Goal: Task Accomplishment & Management: Use online tool/utility

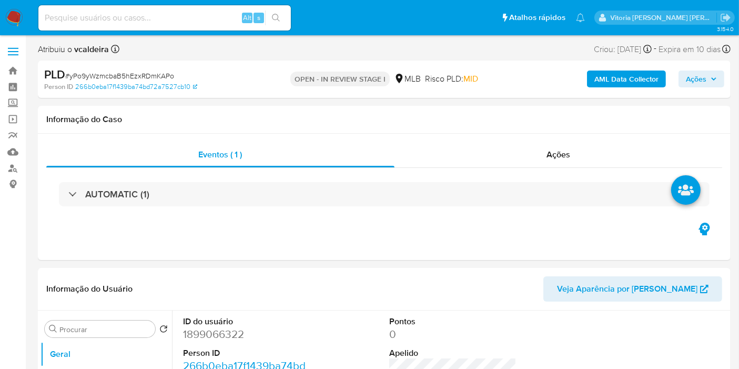
select select "10"
click at [318, 227] on div "Eventos ( 1 ) Ações AUTOMATIC (1)" at bounding box center [384, 197] width 693 height 126
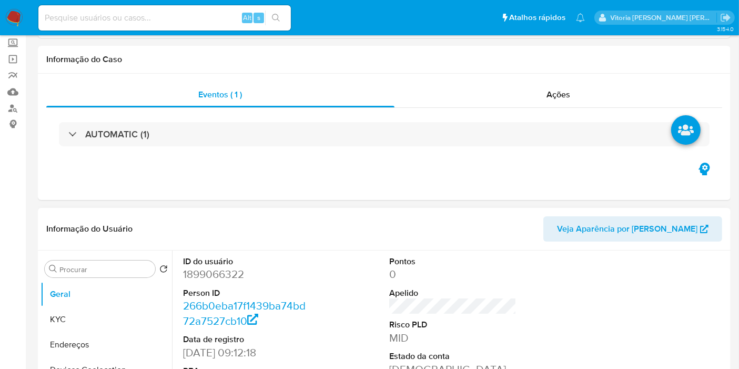
scroll to position [175, 0]
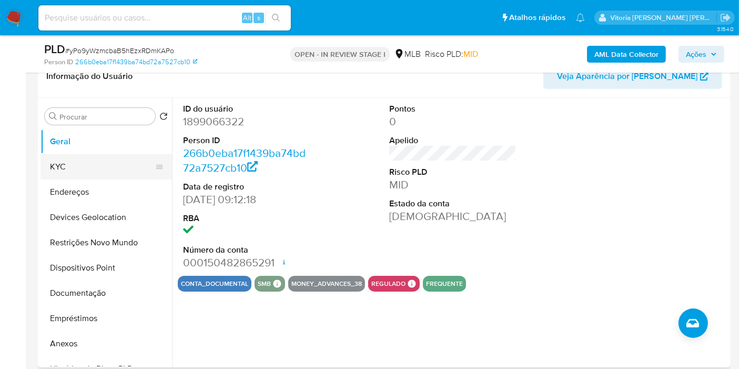
click at [56, 164] on button "KYC" at bounding box center [102, 166] width 123 height 25
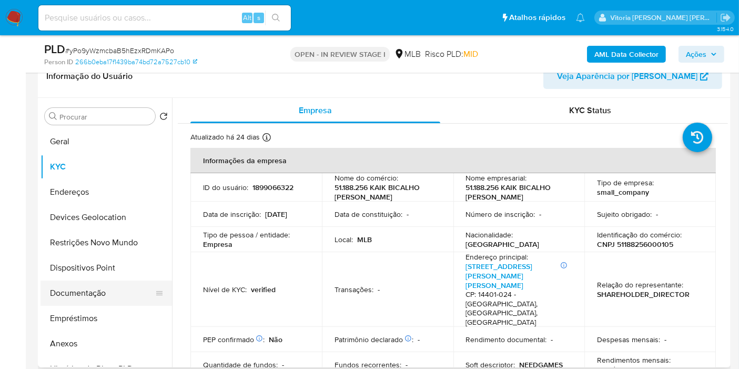
click at [73, 293] on button "Documentação" at bounding box center [102, 292] width 123 height 25
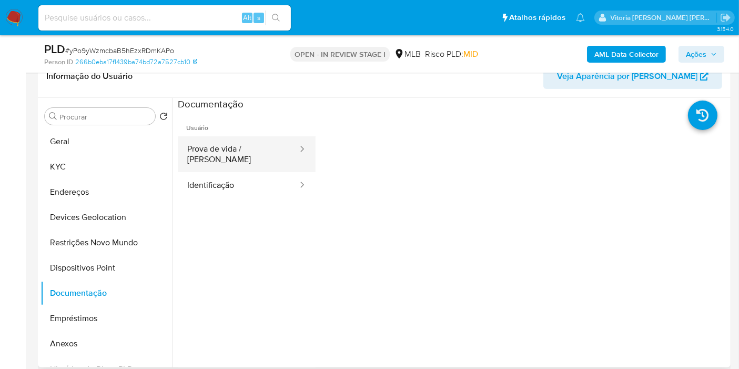
click at [228, 154] on button "Prova de vida / Selfie" at bounding box center [238, 154] width 121 height 36
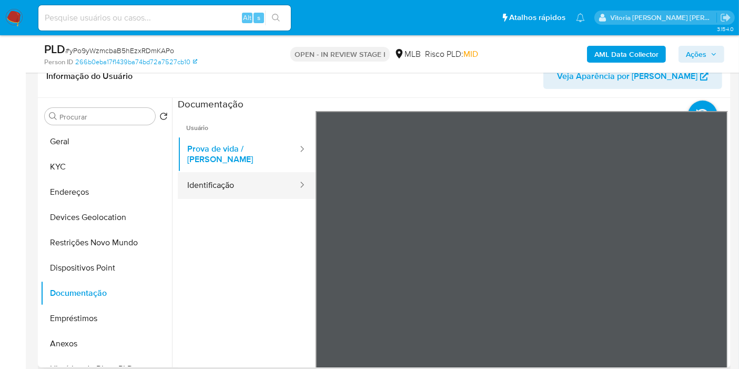
click at [237, 172] on button "Identificação" at bounding box center [238, 185] width 121 height 27
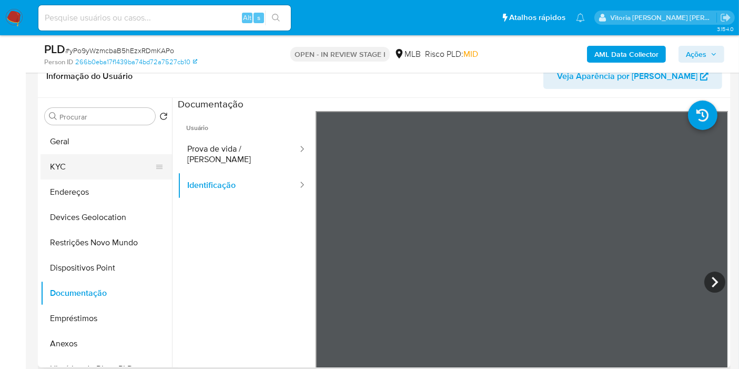
click at [66, 164] on button "KYC" at bounding box center [102, 166] width 123 height 25
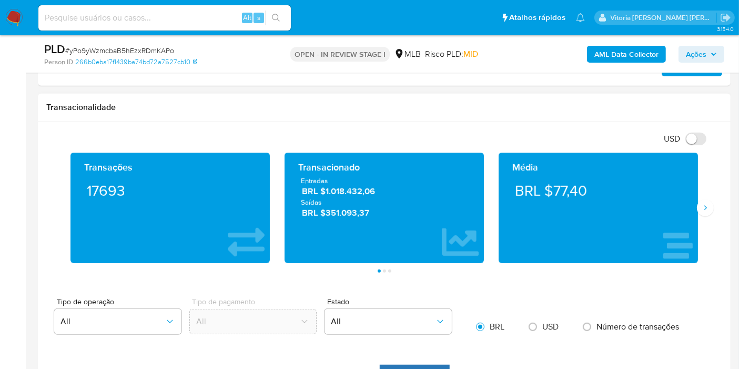
scroll to position [643, 0]
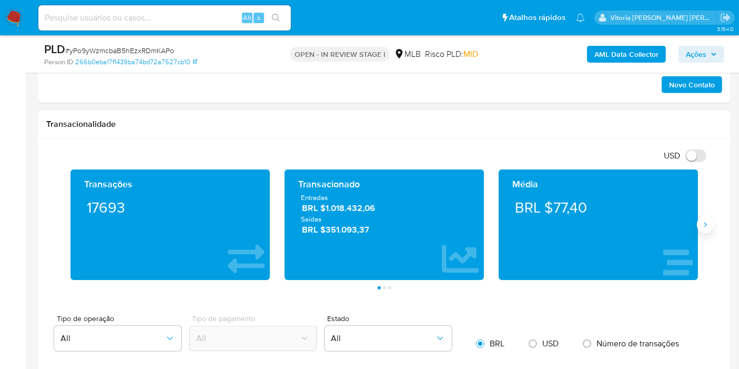
click at [700, 226] on button "Siguiente" at bounding box center [705, 224] width 17 height 17
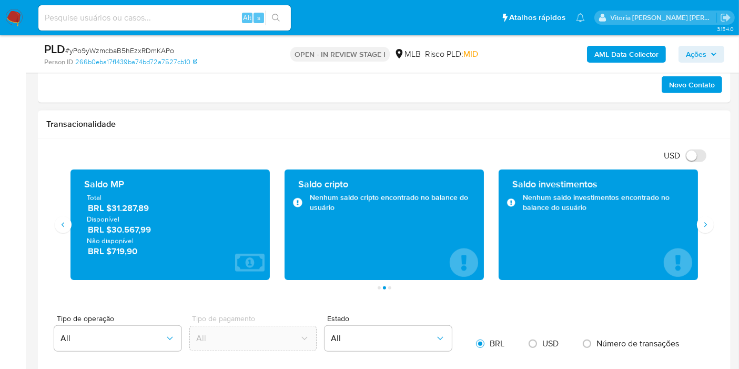
drag, startPoint x: 158, startPoint y: 224, endPoint x: 114, endPoint y: 225, distance: 44.2
click at [114, 225] on span "BRL $30.567,99" at bounding box center [171, 230] width 166 height 12
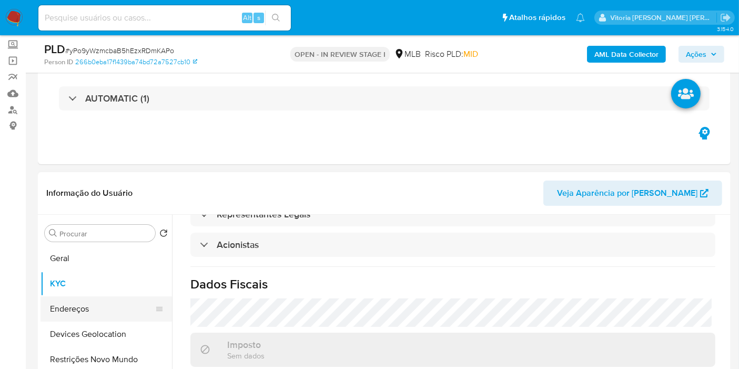
scroll to position [117, 0]
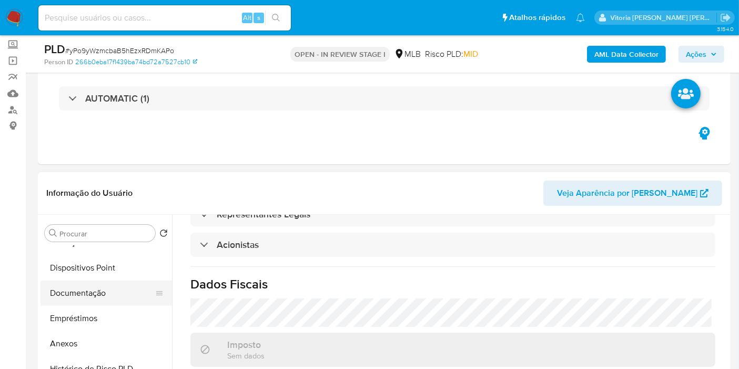
click at [82, 290] on button "Documentação" at bounding box center [102, 292] width 123 height 25
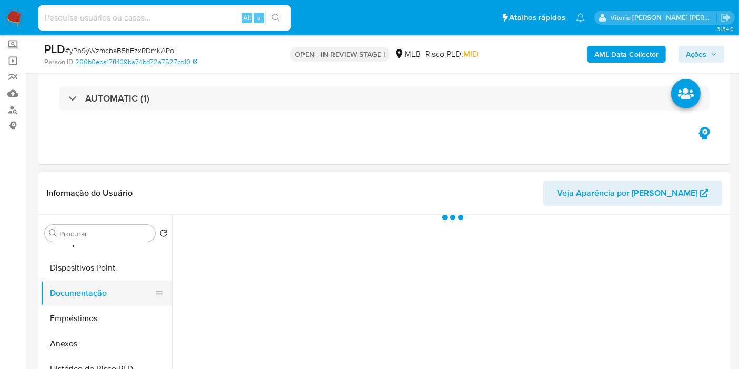
scroll to position [0, 0]
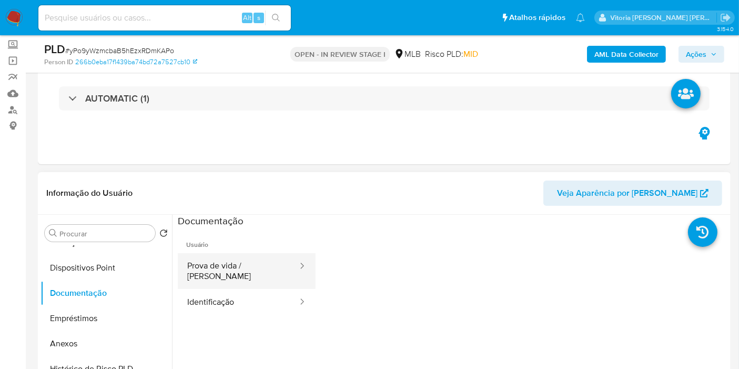
click at [214, 259] on button "Prova de vida / Selfie" at bounding box center [238, 271] width 121 height 36
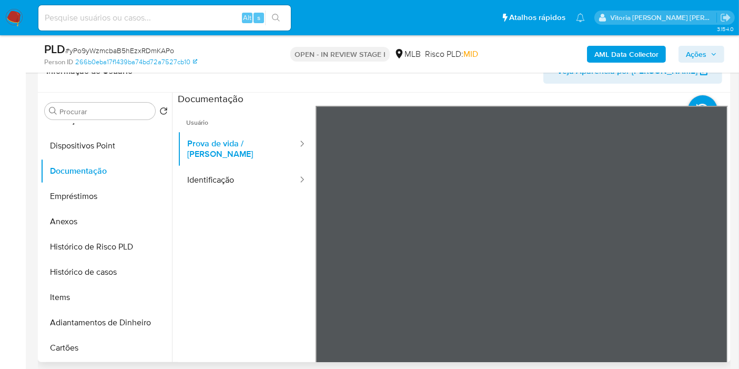
scroll to position [234, 0]
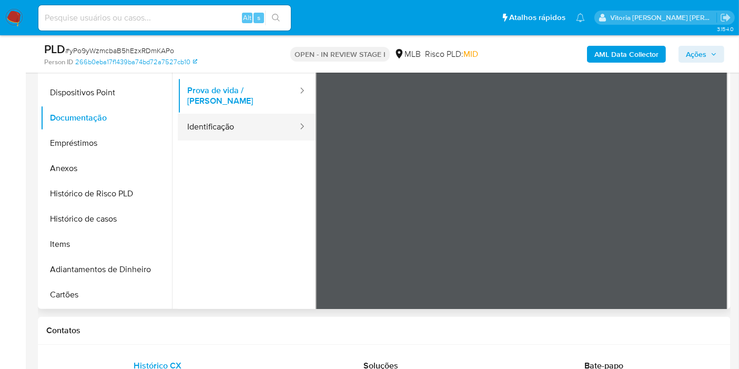
click at [203, 123] on button "Identificação" at bounding box center [238, 127] width 121 height 27
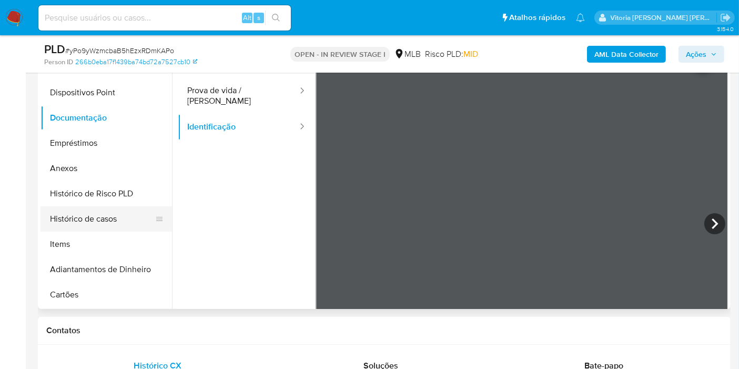
click at [96, 215] on button "Histórico de casos" at bounding box center [102, 218] width 123 height 25
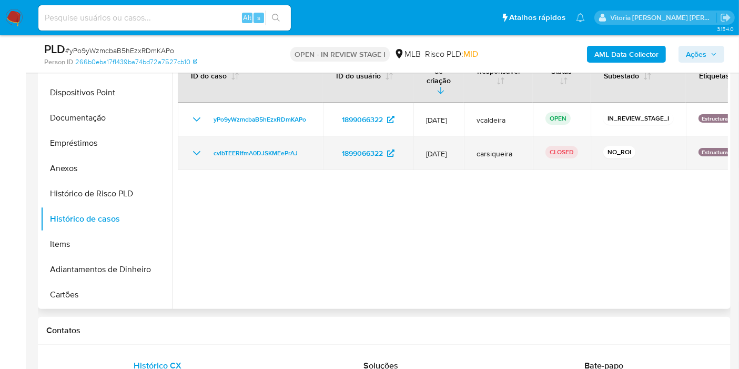
click at [198, 147] on icon "Mostrar/Ocultar" at bounding box center [197, 153] width 13 height 13
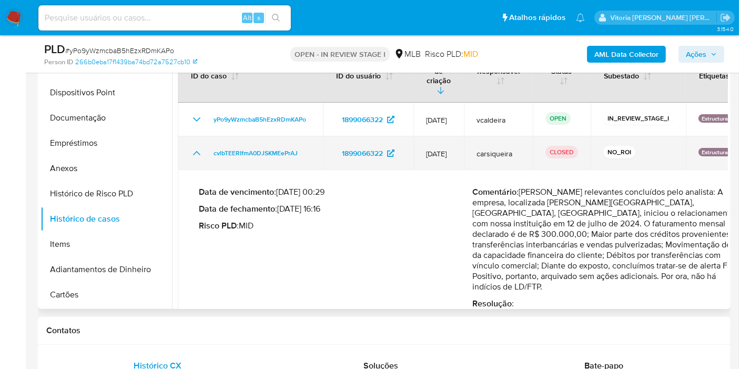
click at [197, 147] on icon "Mostrar/Ocultar" at bounding box center [197, 153] width 13 height 13
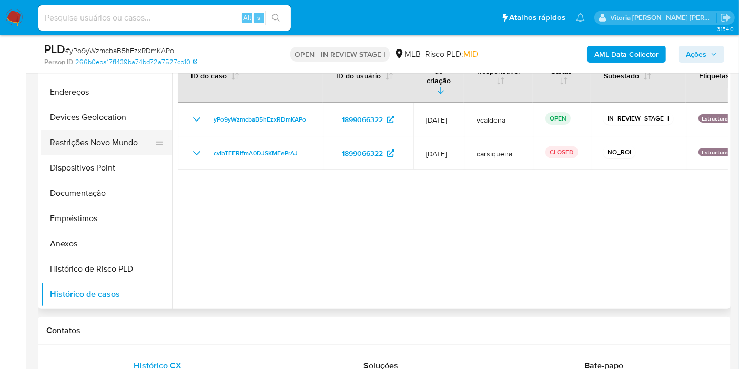
scroll to position [0, 0]
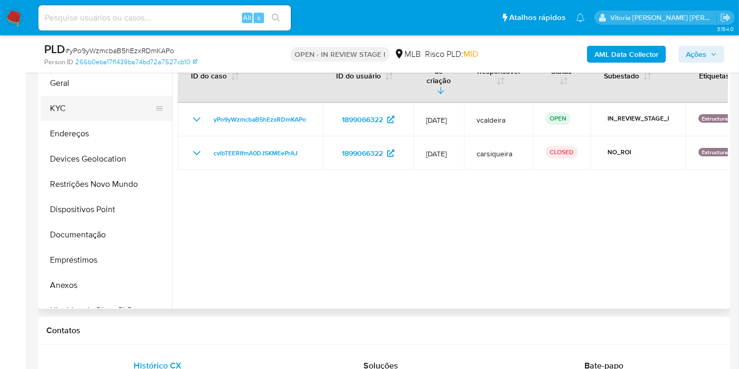
click at [73, 104] on button "KYC" at bounding box center [102, 108] width 123 height 25
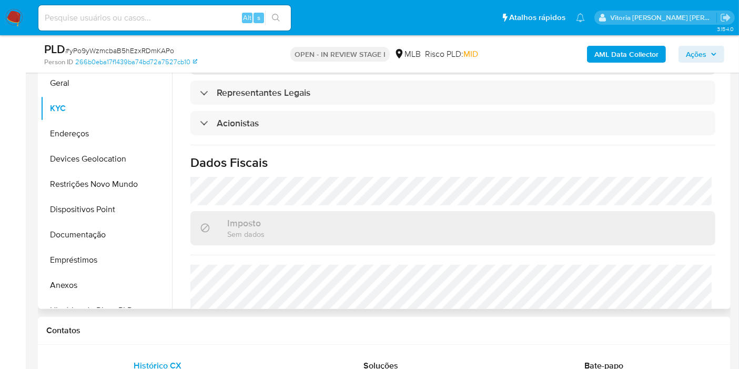
scroll to position [526, 0]
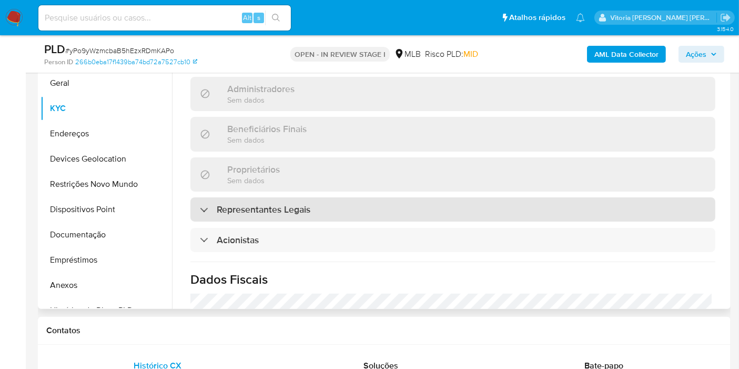
click at [246, 204] on h3 "Representantes Legais" at bounding box center [264, 210] width 94 height 12
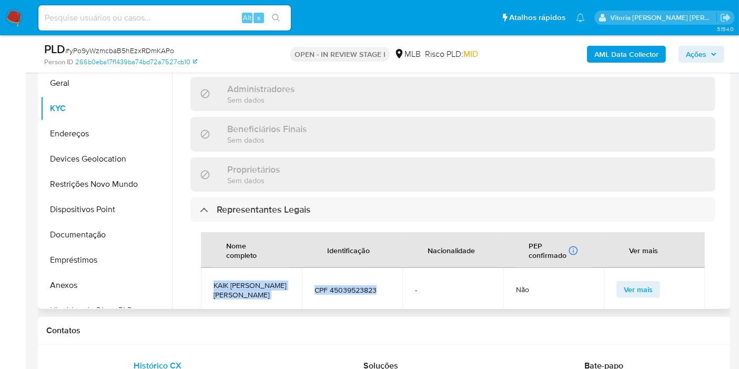
drag, startPoint x: 371, startPoint y: 248, endPoint x: 210, endPoint y: 246, distance: 160.5
click at [210, 268] on tr "KAIK BICALHO MACHADO CPF 45039523823 - Não Ver mais" at bounding box center [453, 289] width 504 height 43
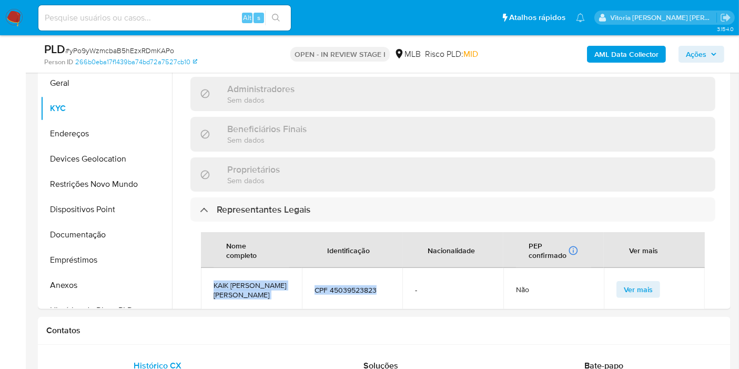
copy tr "KAIK BICALHO MACHADO CPF 45039523823"
click at [159, 22] on input at bounding box center [164, 18] width 253 height 14
paste input "175648175"
type input "175648175"
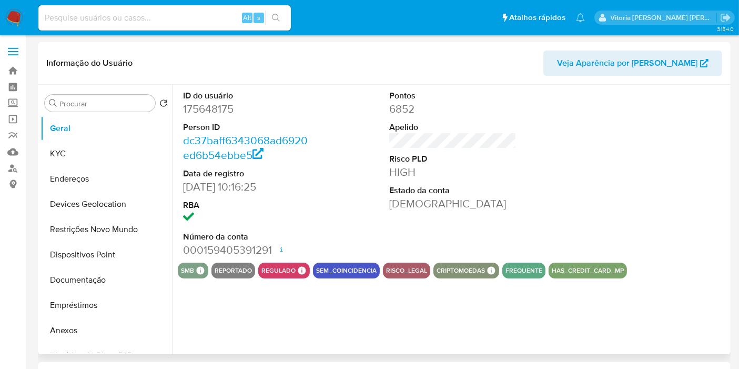
select select "10"
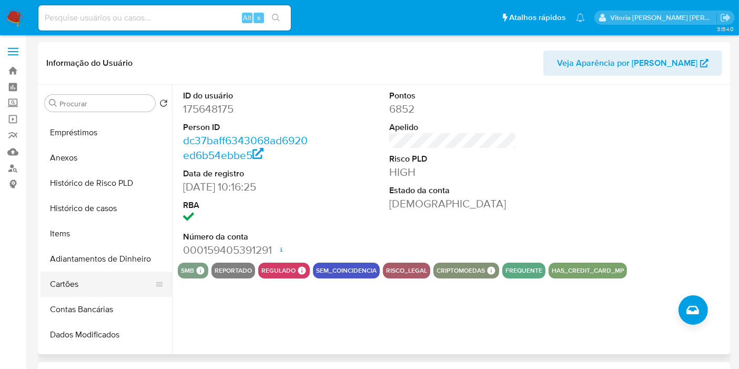
scroll to position [175, 0]
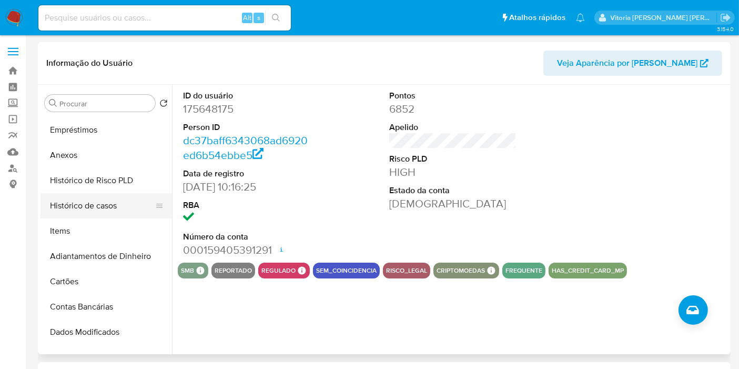
click at [83, 203] on button "Histórico de casos" at bounding box center [102, 205] width 123 height 25
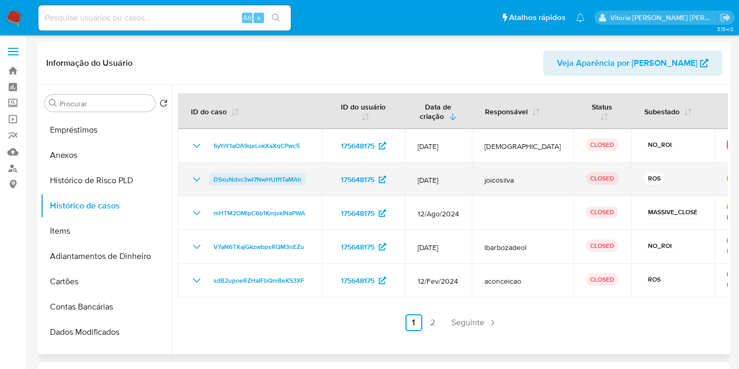
click at [224, 184] on span "D5xuNdvc3wl7NwHUtftTaMAh" at bounding box center [258, 179] width 88 height 13
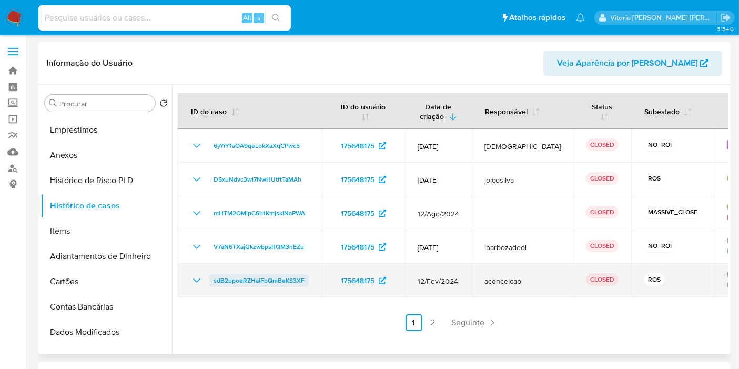
click at [282, 279] on span "sdB2upoeRZHaIFbQmBeKS3XF" at bounding box center [259, 280] width 91 height 13
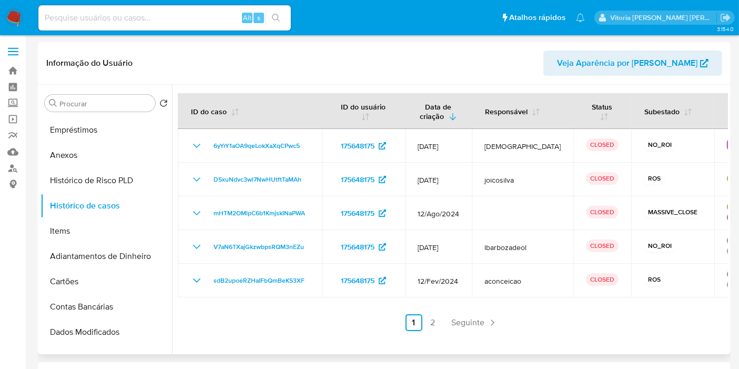
click at [430, 326] on link "2" at bounding box center [433, 322] width 17 height 17
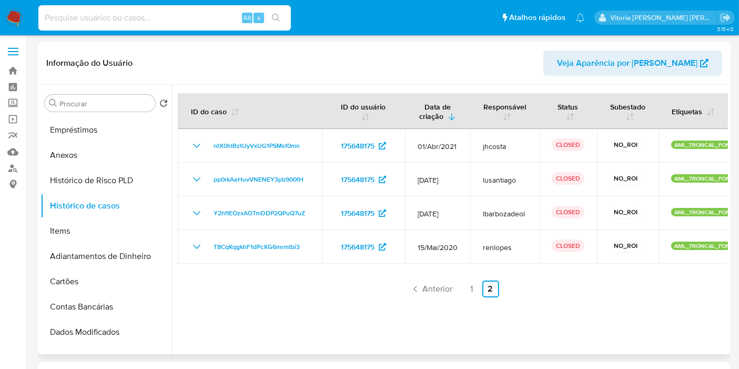
click at [131, 15] on input at bounding box center [164, 18] width 253 height 14
paste input "7YDcsM8Qnncui0G8FuWusLBW"
type input "7YDcsM8Qnncui0G8FuWusLBW"
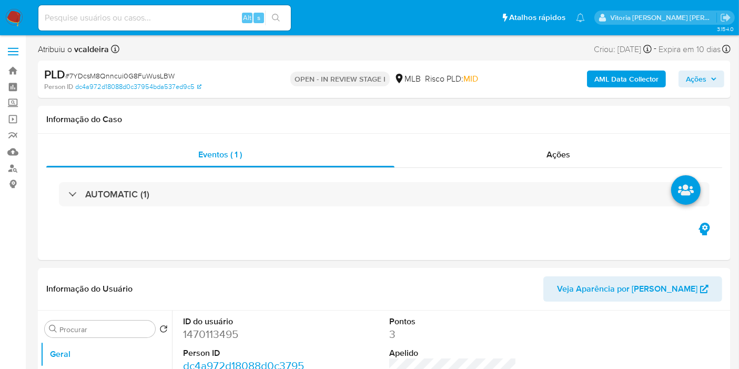
select select "10"
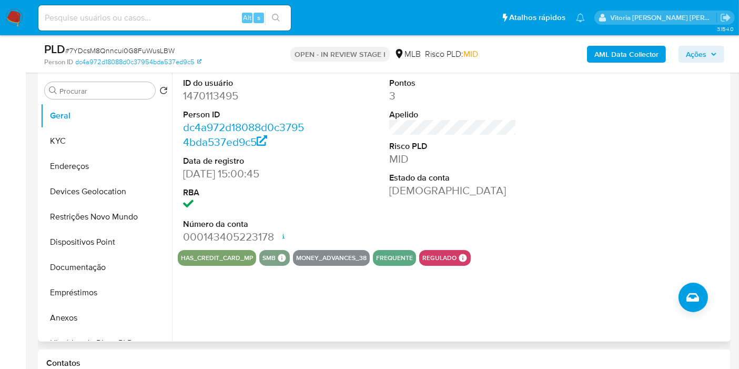
scroll to position [175, 0]
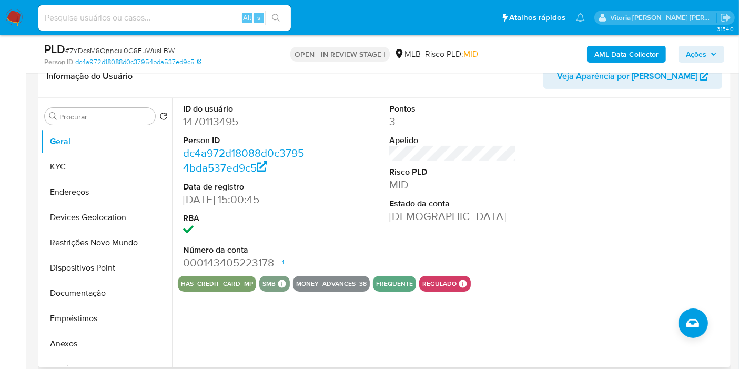
click at [210, 119] on dd "1470113495" at bounding box center [246, 121] width 127 height 15
copy dd "1470113495"
click at [53, 164] on button "KYC" at bounding box center [102, 166] width 123 height 25
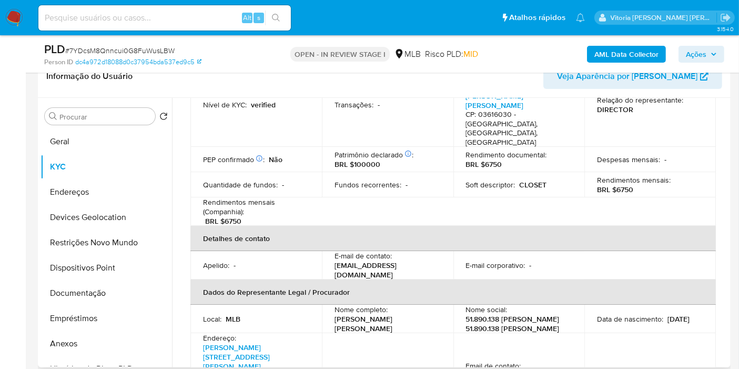
scroll to position [0, 0]
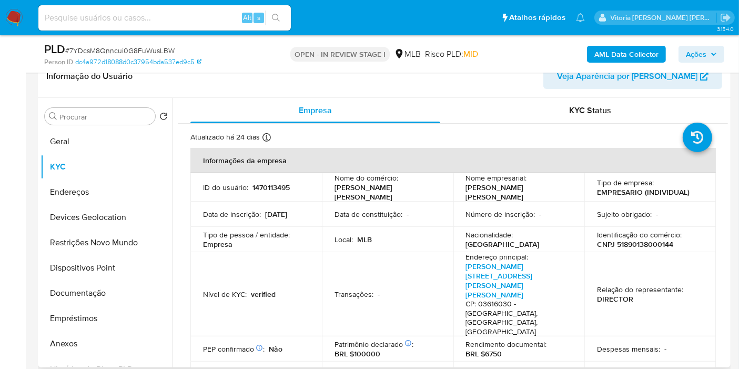
click at [624, 244] on p "CNPJ 51890138000144" at bounding box center [635, 243] width 76 height 9
copy p "51890138000144"
click at [90, 145] on button "Geral" at bounding box center [102, 141] width 123 height 25
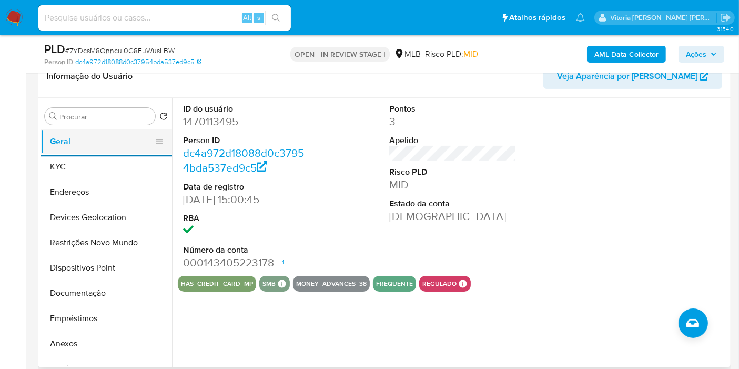
click at [76, 151] on button "Geral" at bounding box center [102, 141] width 123 height 25
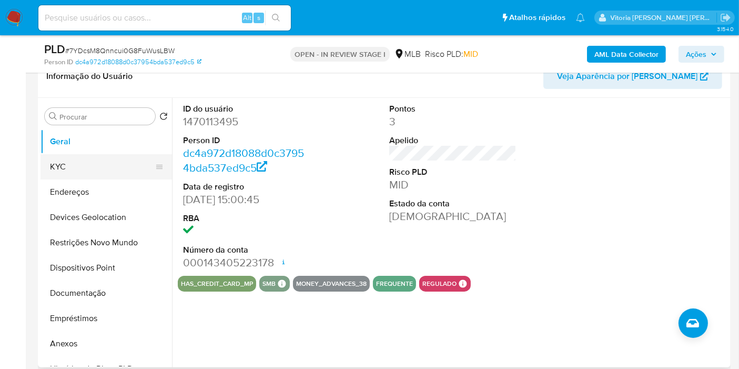
click at [73, 159] on button "KYC" at bounding box center [102, 166] width 123 height 25
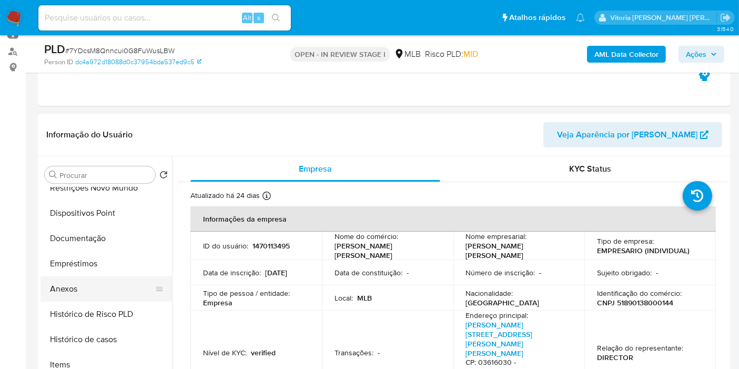
scroll to position [117, 0]
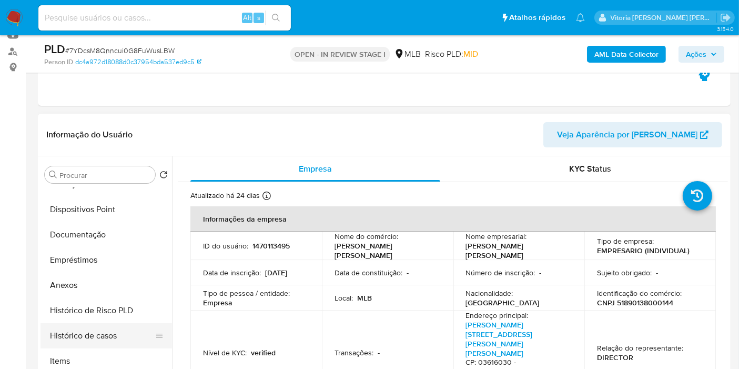
click at [102, 335] on button "Histórico de casos" at bounding box center [102, 335] width 123 height 25
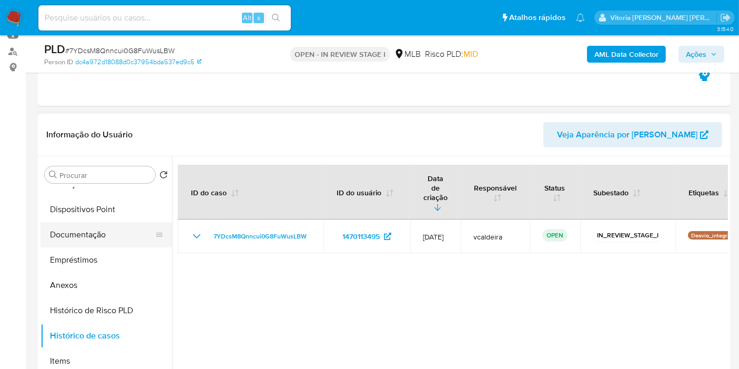
scroll to position [0, 0]
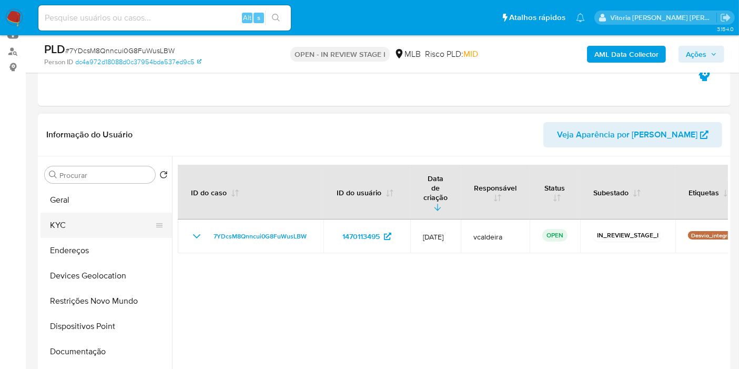
click at [63, 220] on button "KYC" at bounding box center [102, 225] width 123 height 25
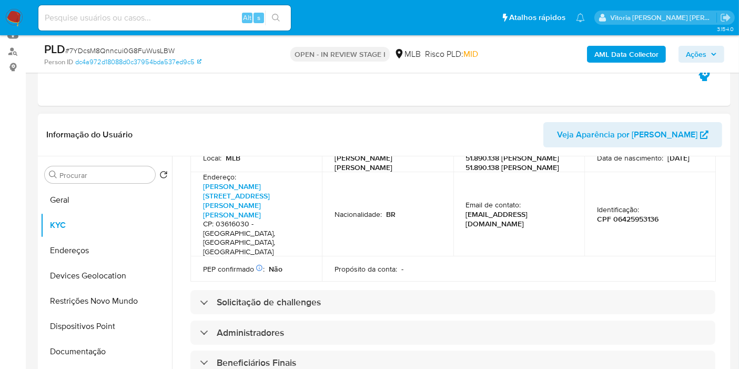
scroll to position [526, 0]
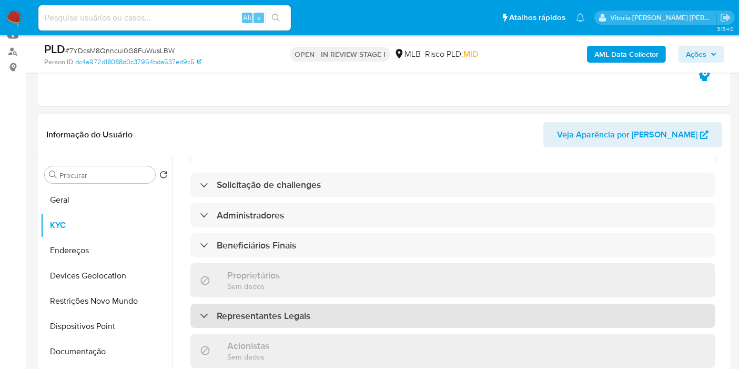
click at [234, 310] on h3 "Representantes Legais" at bounding box center [264, 316] width 94 height 12
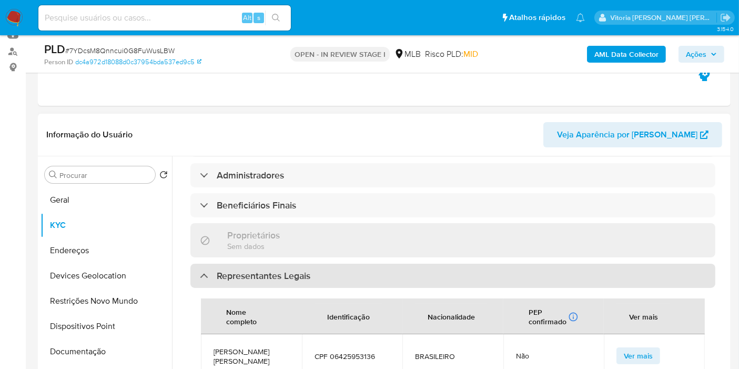
scroll to position [585, 0]
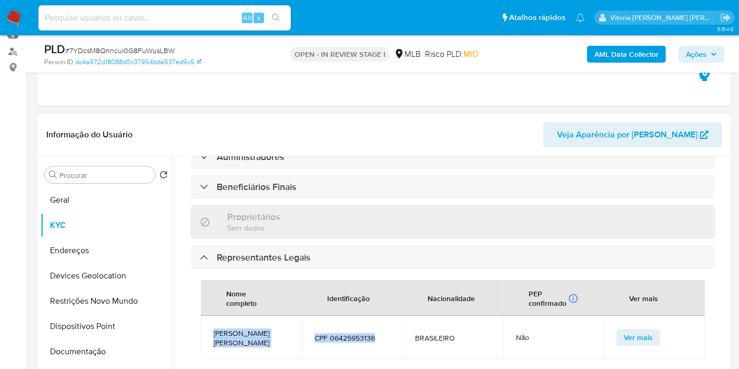
drag, startPoint x: 378, startPoint y: 267, endPoint x: 213, endPoint y: 264, distance: 165.3
click at [213, 316] on tr "LARISSA DE OLIVEIRA ACOSTA FRANCO CPF 06425953136 BRASILEIRO Não Ver mais" at bounding box center [453, 337] width 504 height 43
copy tr "LARISSA DE OLIVEIRA ACOSTA FRANCO CPF 06425953136"
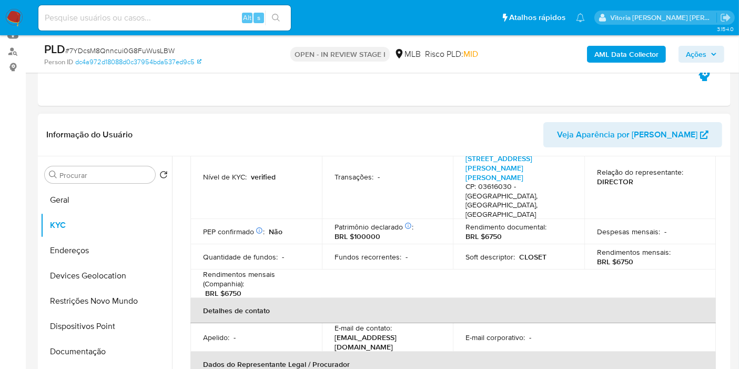
scroll to position [175, 0]
click at [75, 303] on button "Restrições Novo Mundo" at bounding box center [102, 300] width 123 height 25
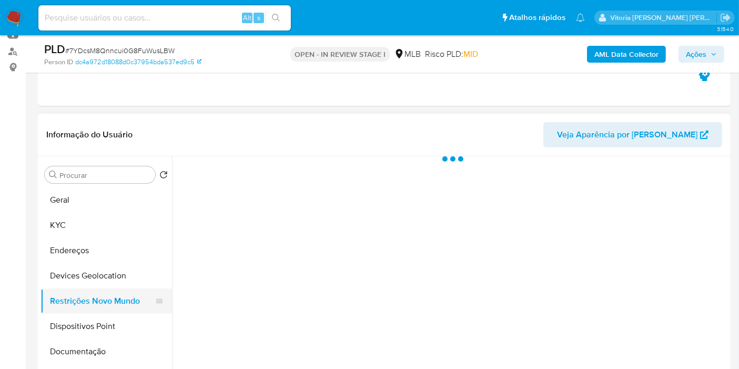
scroll to position [0, 0]
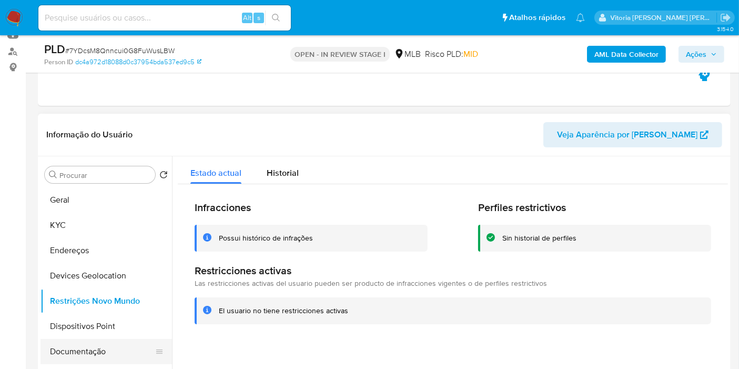
click at [92, 341] on button "Documentação" at bounding box center [102, 351] width 123 height 25
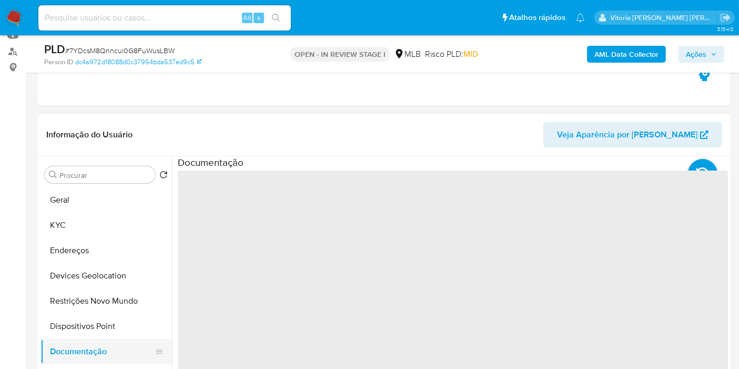
click at [91, 342] on button "Documentação" at bounding box center [102, 351] width 123 height 25
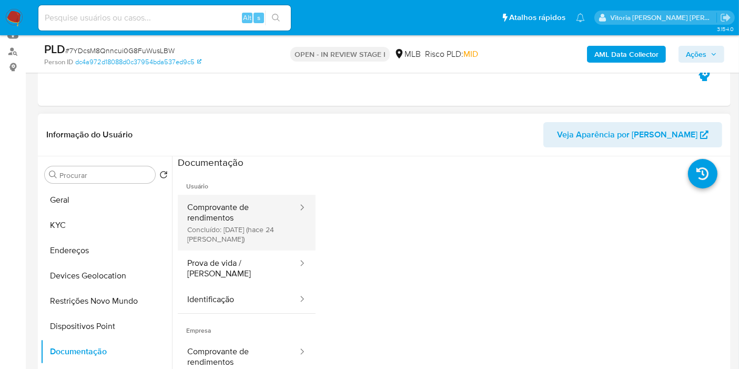
click at [247, 217] on button "Comprovante de rendimentos Concluído: 22/07/2025 (hace 24 días)" at bounding box center [238, 223] width 121 height 56
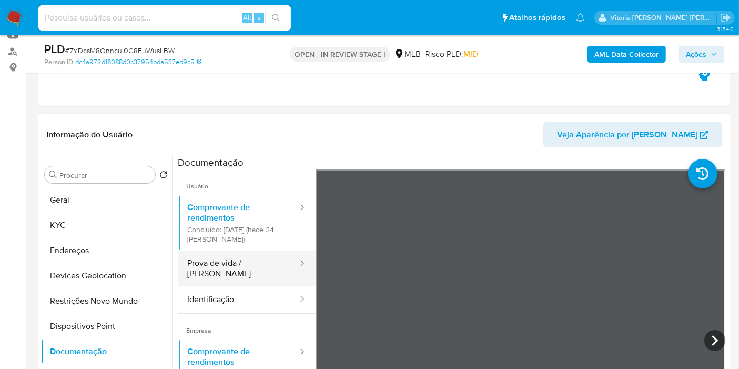
click at [218, 263] on button "Prova de vida / Selfie" at bounding box center [238, 268] width 121 height 36
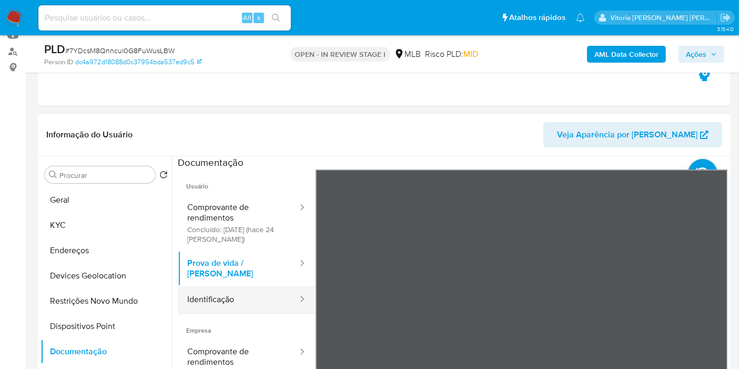
click at [240, 286] on button "Identificação" at bounding box center [238, 299] width 121 height 27
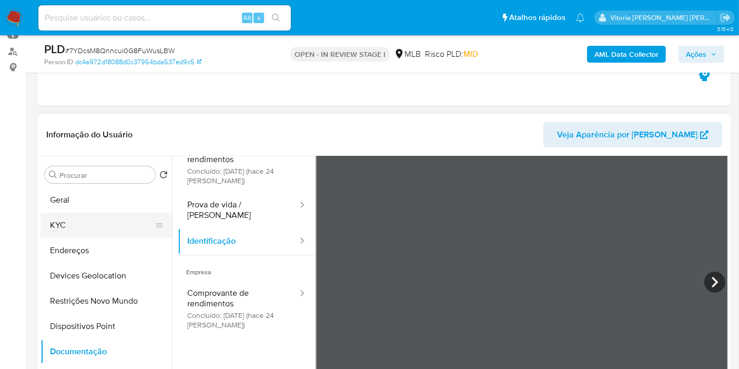
click at [93, 222] on button "KYC" at bounding box center [102, 225] width 123 height 25
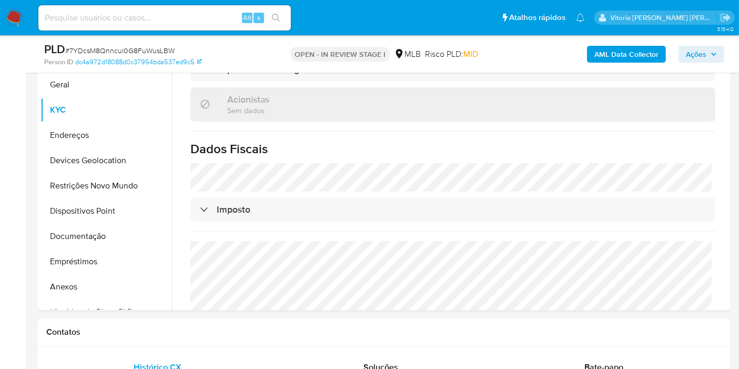
scroll to position [234, 0]
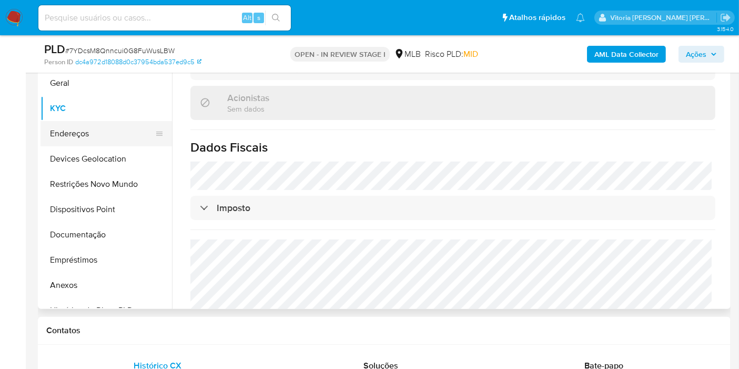
click at [69, 136] on button "Endereços" at bounding box center [102, 133] width 123 height 25
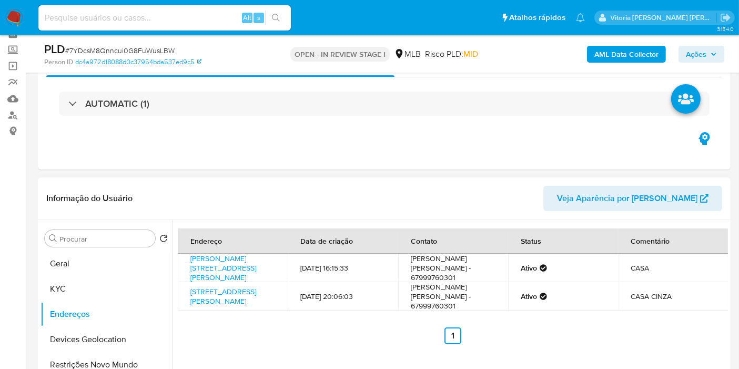
scroll to position [117, 0]
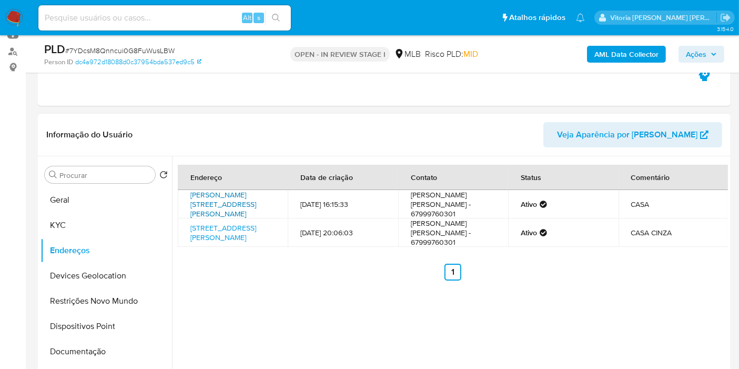
click at [216, 196] on link "Rua José Antônio Ribeiro 26, São Paulo, São Paulo, 03616030, Brasil 26" at bounding box center [224, 203] width 66 height 29
drag, startPoint x: 66, startPoint y: 222, endPoint x: 139, endPoint y: 206, distance: 75.2
click at [66, 219] on button "KYC" at bounding box center [107, 225] width 132 height 25
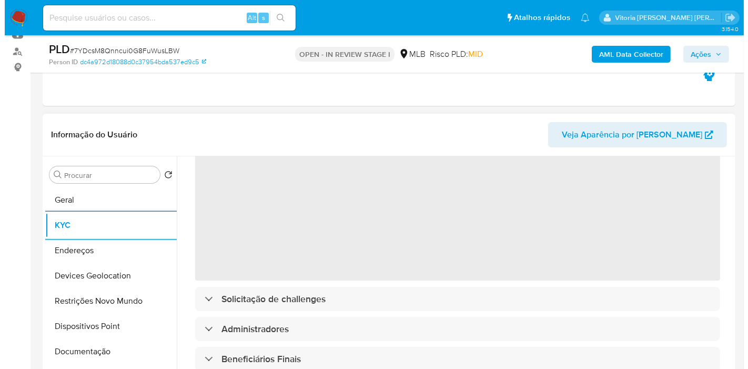
scroll to position [58, 0]
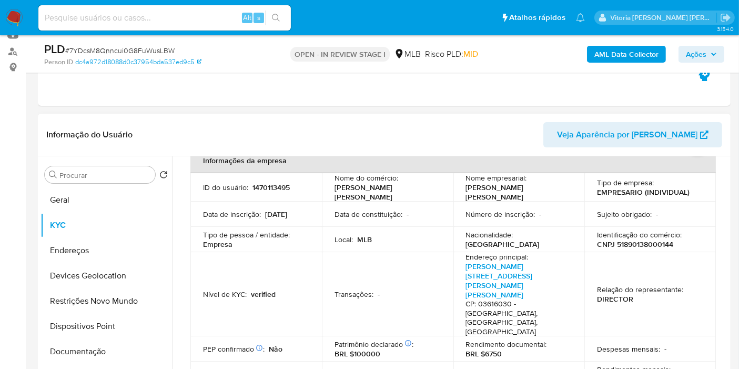
drag, startPoint x: 397, startPoint y: 199, endPoint x: 327, endPoint y: 197, distance: 70.0
click at [327, 197] on td "Nome do comércio : LARISSA DE OLIVEIRA ACOSTA FRANCO" at bounding box center [388, 187] width 132 height 28
copy p "[PERSON_NAME]"
click at [650, 243] on p "CNPJ 51890138000144" at bounding box center [635, 243] width 76 height 9
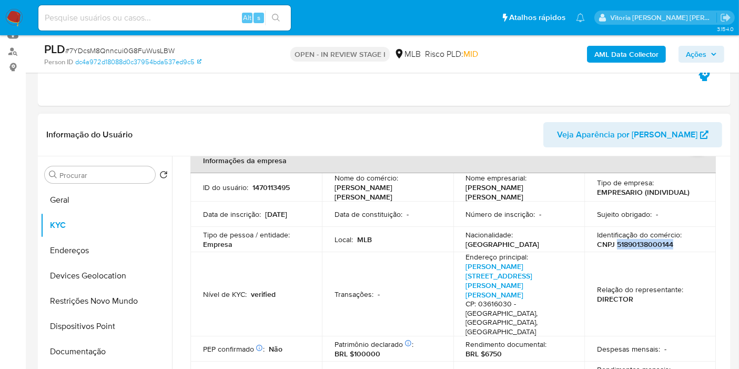
copy p "51890138000144"
click at [605, 56] on b "AML Data Collector" at bounding box center [627, 54] width 64 height 17
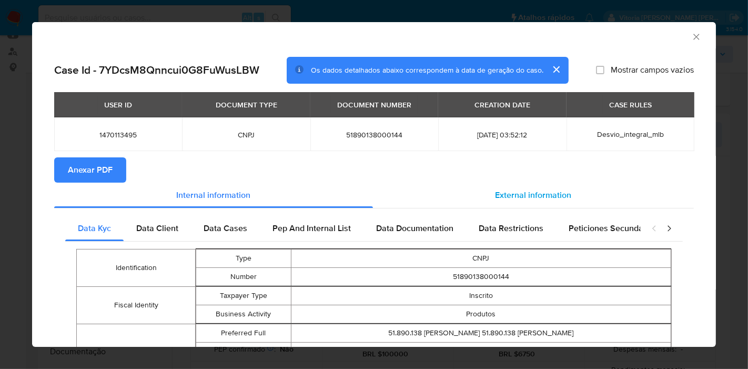
drag, startPoint x: 494, startPoint y: 187, endPoint x: 484, endPoint y: 204, distance: 19.4
click at [494, 189] on div "External information" at bounding box center [533, 195] width 321 height 25
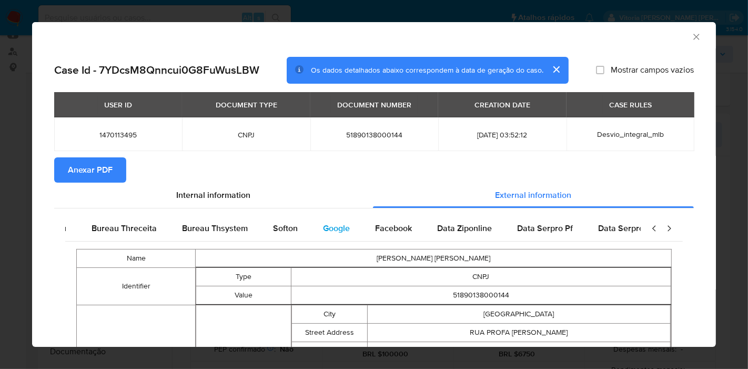
scroll to position [0, 356]
click at [337, 227] on div "Google" at bounding box center [328, 228] width 52 height 25
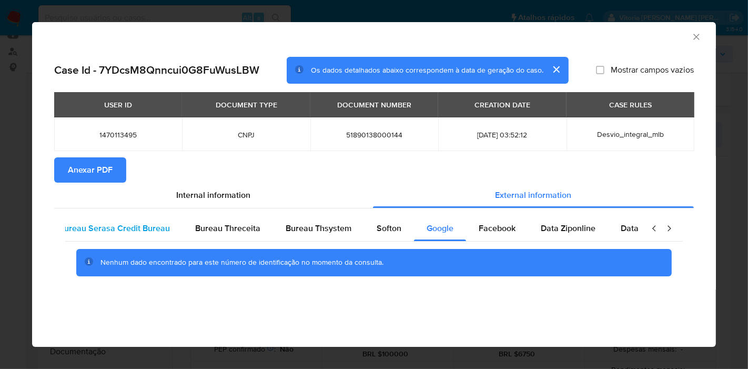
scroll to position [0, 0]
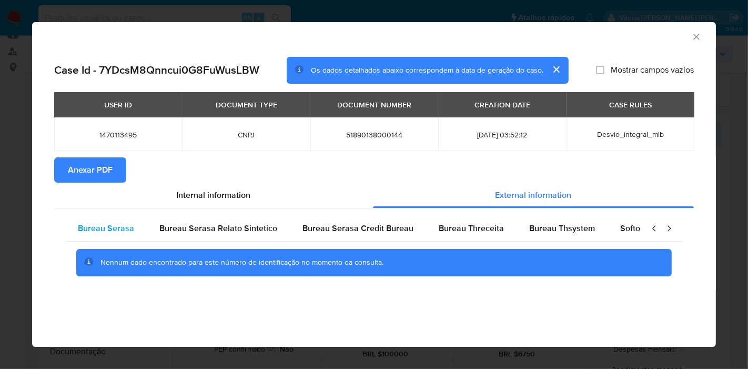
click at [123, 226] on span "Bureau Serasa" at bounding box center [106, 228] width 56 height 12
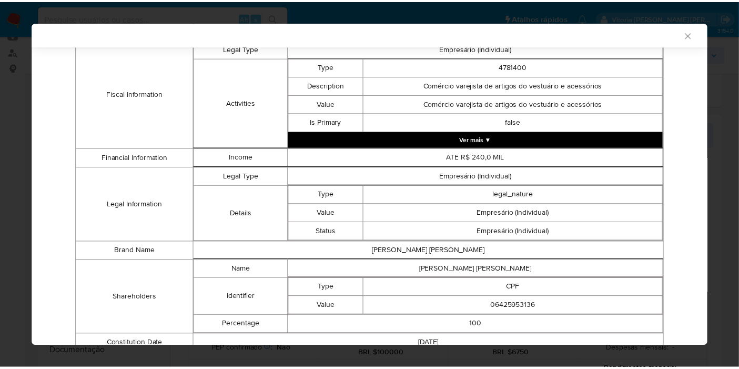
scroll to position [436, 0]
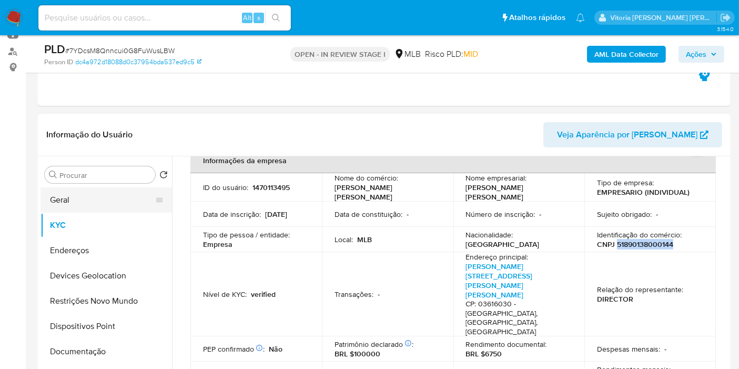
click at [74, 200] on button "Geral" at bounding box center [102, 199] width 123 height 25
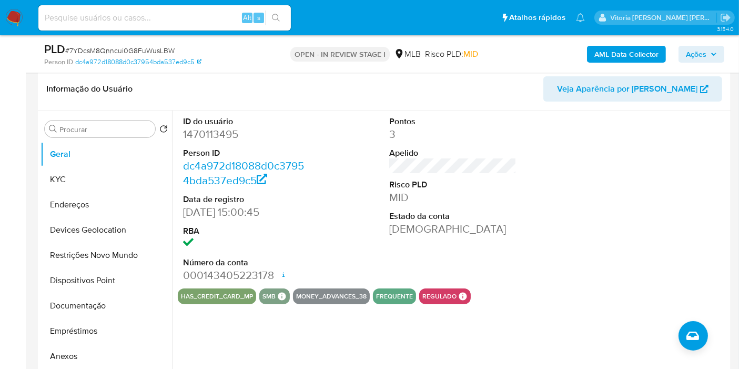
scroll to position [169, 0]
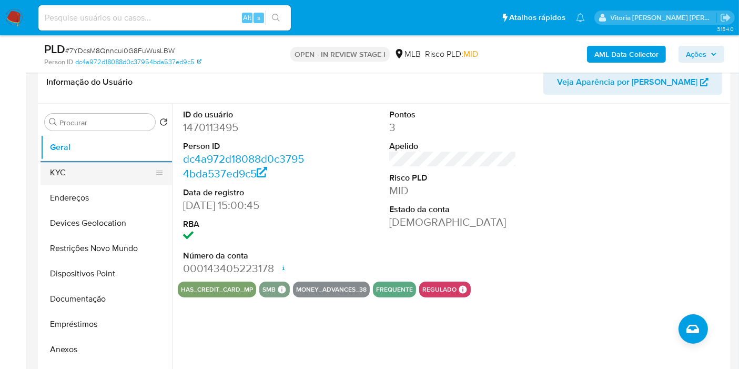
click at [62, 169] on button "KYC" at bounding box center [102, 172] width 123 height 25
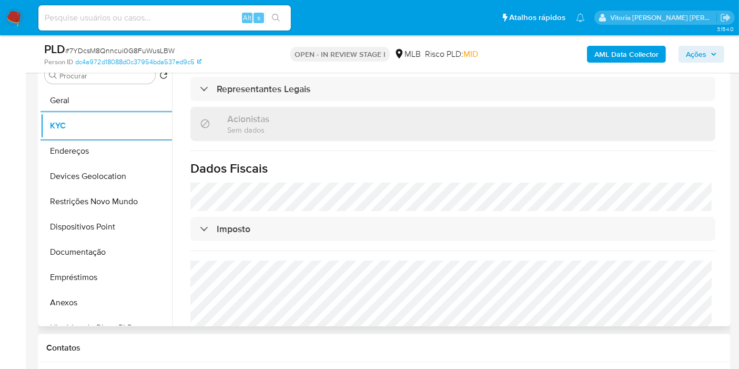
scroll to position [657, 0]
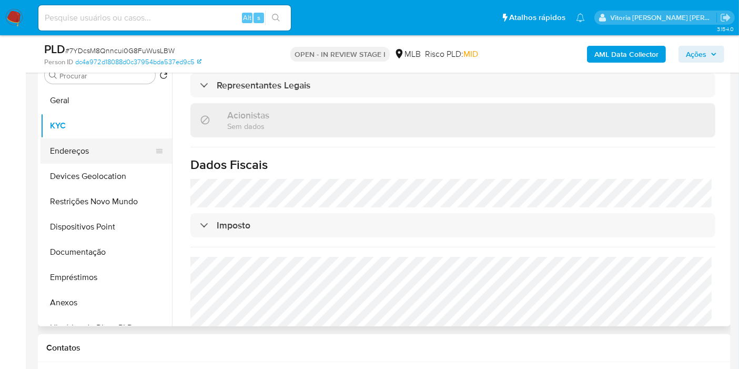
click at [80, 156] on button "Endereços" at bounding box center [102, 150] width 123 height 25
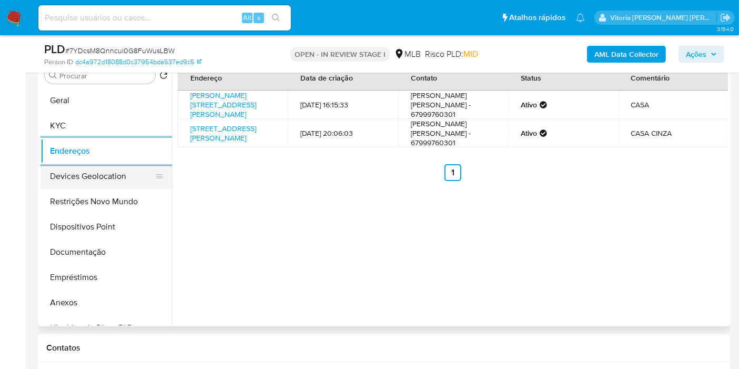
click at [88, 183] on button "Devices Geolocation" at bounding box center [102, 176] width 123 height 25
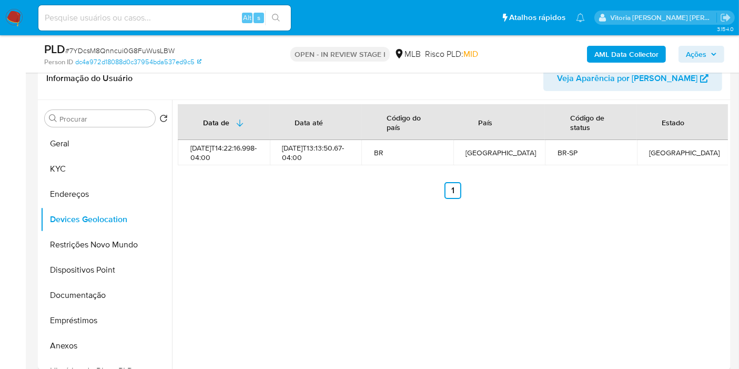
scroll to position [158, 0]
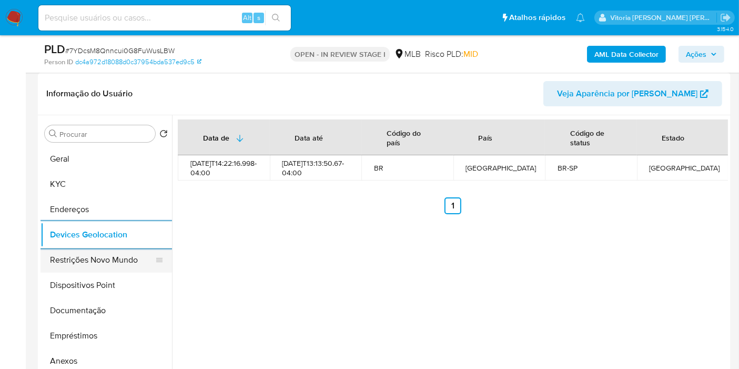
click at [56, 255] on button "Restrições Novo Mundo" at bounding box center [102, 259] width 123 height 25
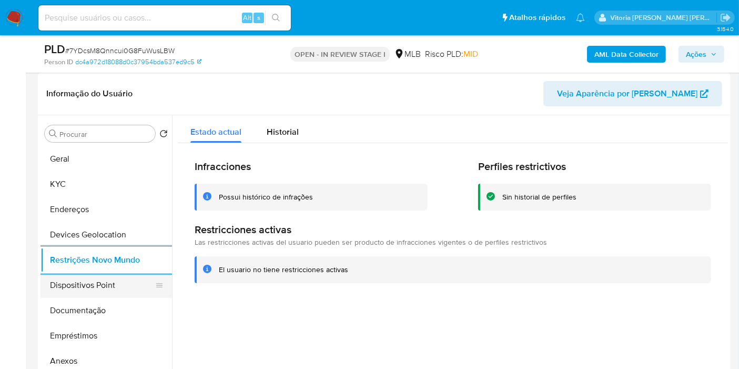
click at [75, 285] on button "Dispositivos Point" at bounding box center [102, 285] width 123 height 25
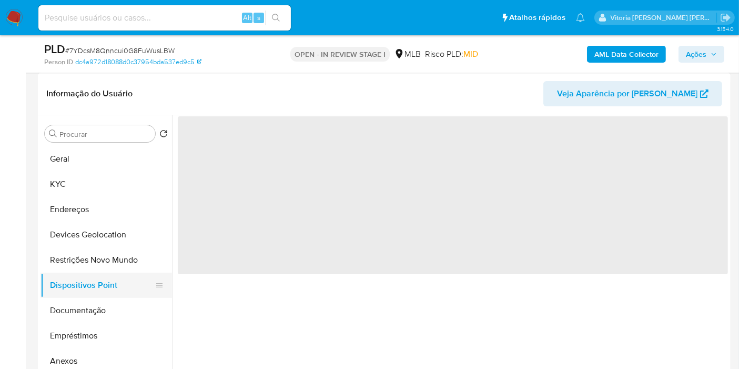
click at [75, 285] on button "Dispositivos Point" at bounding box center [102, 285] width 123 height 25
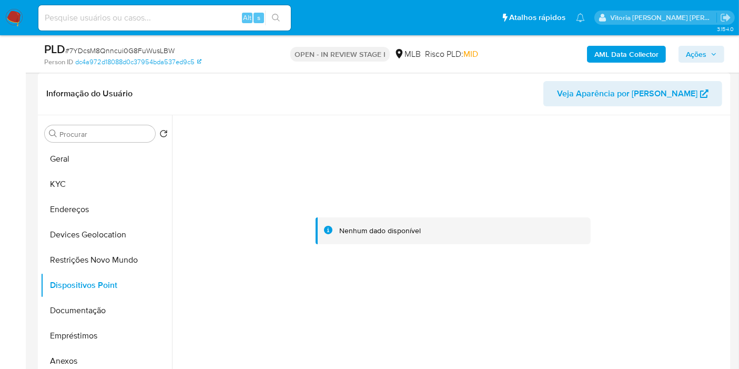
click at [369, 157] on div at bounding box center [453, 231] width 550 height 232
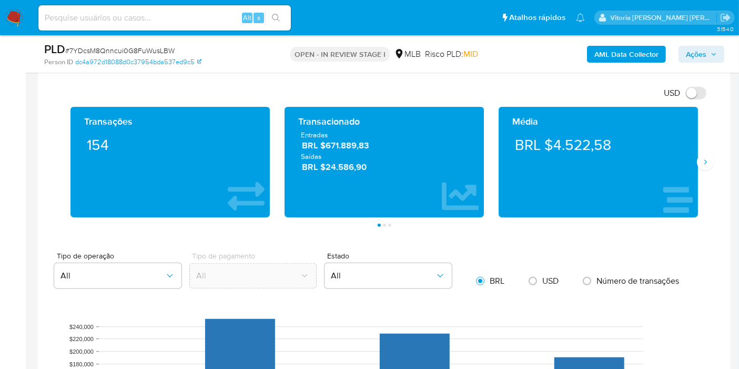
scroll to position [743, 0]
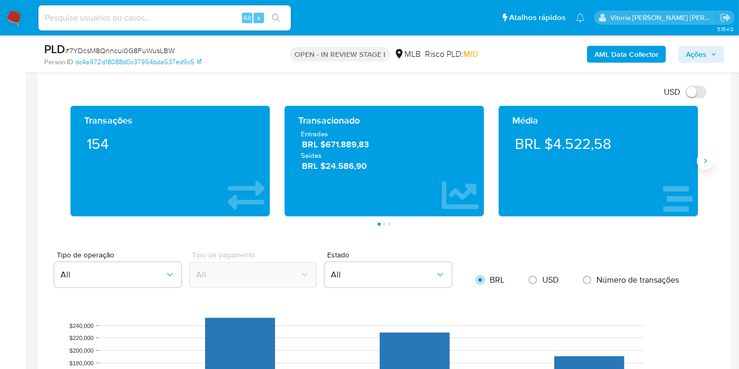
click at [708, 154] on button "Siguiente" at bounding box center [705, 161] width 17 height 17
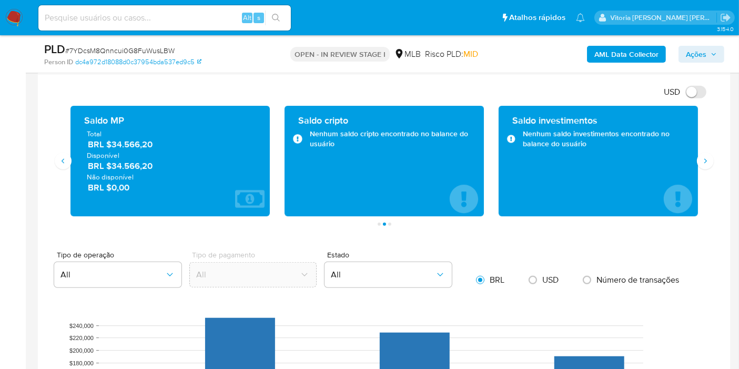
drag, startPoint x: 160, startPoint y: 165, endPoint x: 112, endPoint y: 160, distance: 48.7
click at [112, 160] on span "BRL $34.566,20" at bounding box center [171, 166] width 166 height 12
click at [711, 159] on button "Siguiente" at bounding box center [705, 161] width 17 height 17
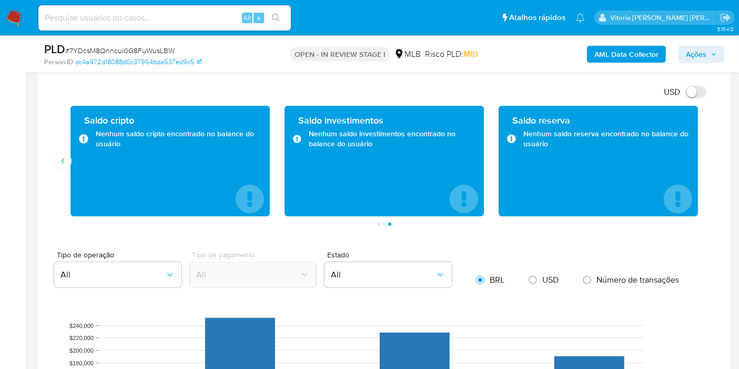
click at [706, 53] on span "Ações" at bounding box center [696, 54] width 21 height 17
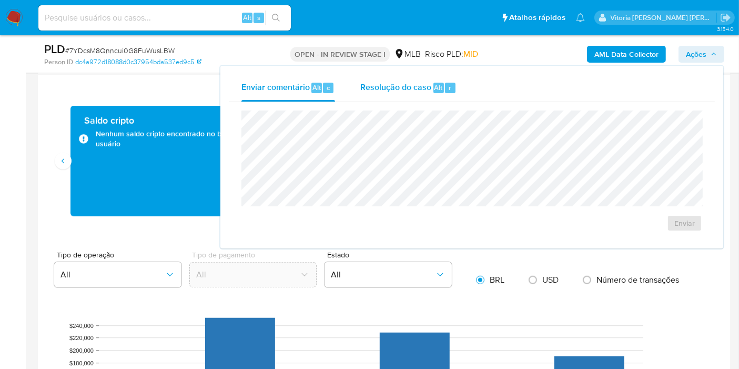
click at [439, 88] on span "Alt" at bounding box center [439, 88] width 8 height 10
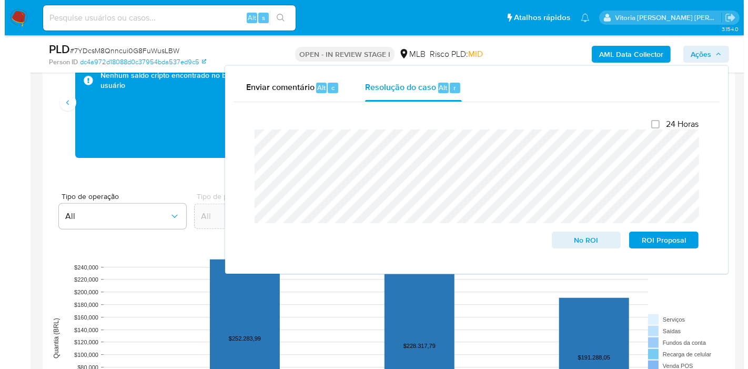
scroll to position [201, 0]
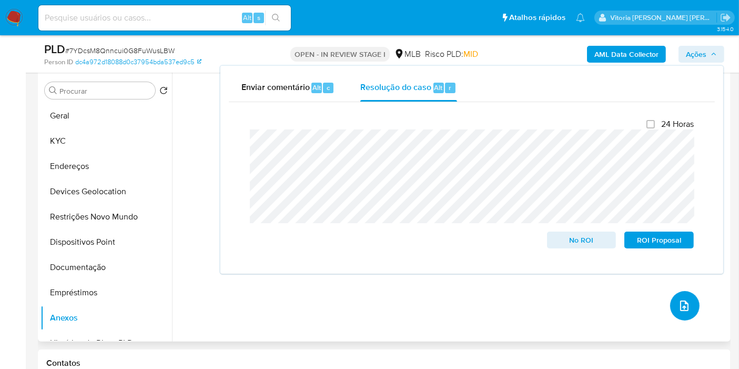
click at [678, 301] on icon "upload-file" at bounding box center [684, 305] width 13 height 13
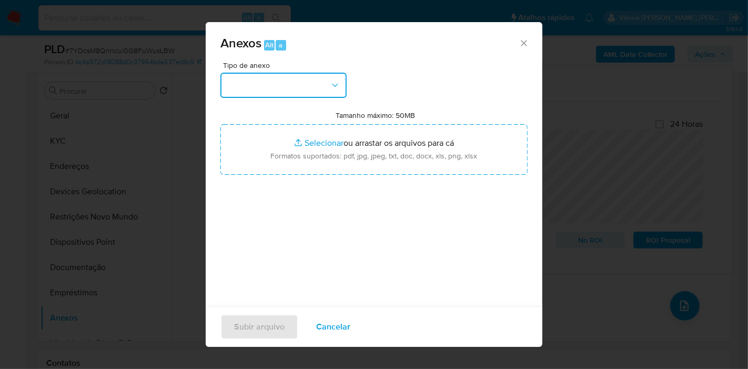
click at [290, 88] on button "button" at bounding box center [283, 85] width 126 height 25
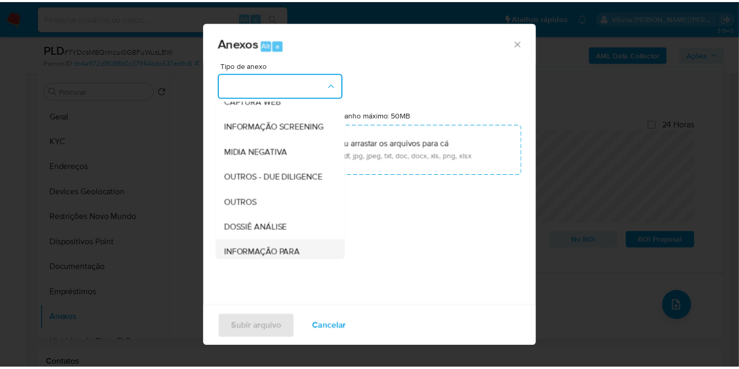
scroll to position [162, 0]
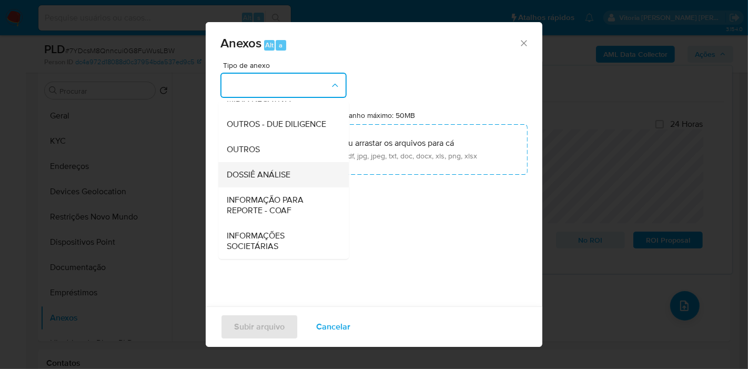
click at [265, 176] on span "DOSSIÊ ANÁLISE" at bounding box center [259, 174] width 64 height 11
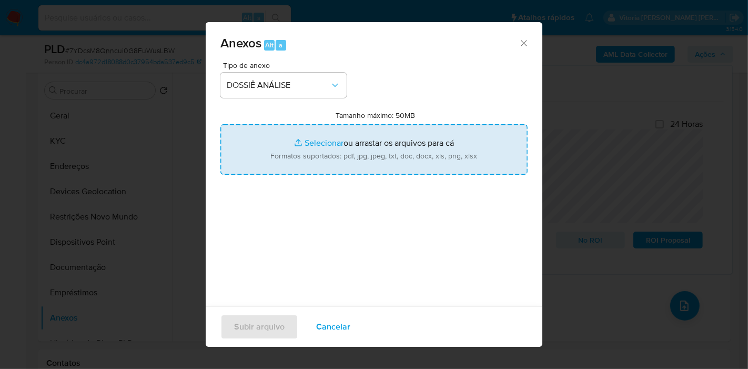
type input "C:\fakepath\Mulan 1470113495_2025_08_15_08_37_23.pdf"
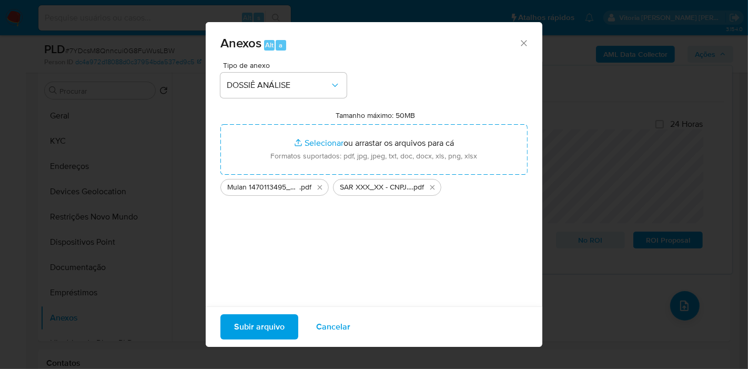
click at [262, 331] on span "Subir arquivo" at bounding box center [259, 326] width 51 height 23
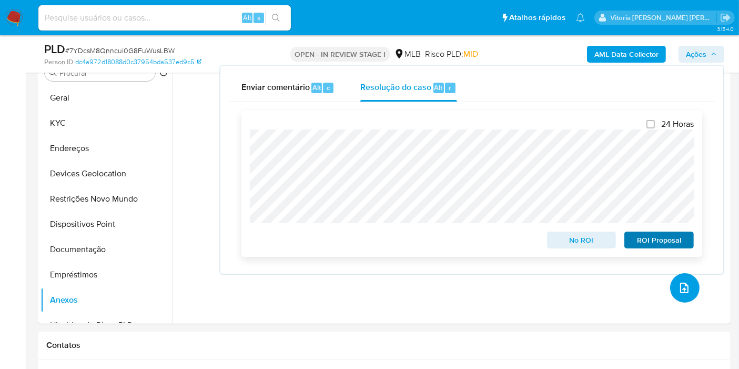
scroll to position [201, 0]
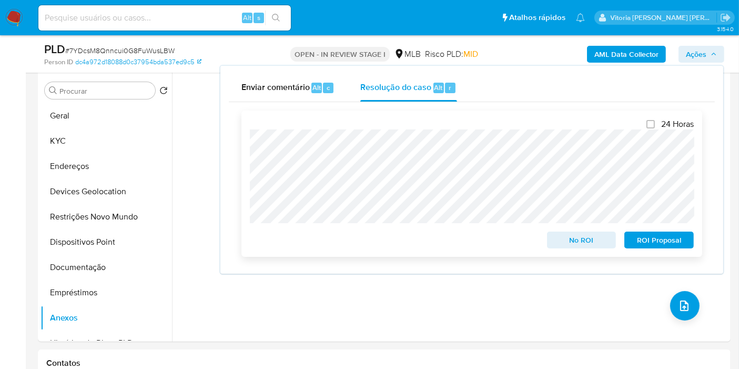
click at [651, 240] on span "ROI Proposal" at bounding box center [659, 240] width 55 height 15
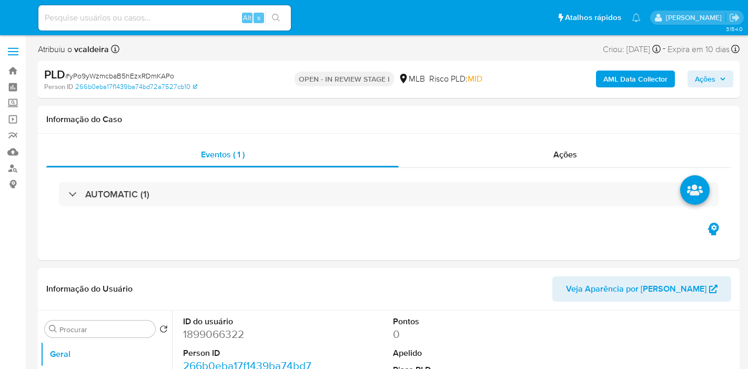
select select "10"
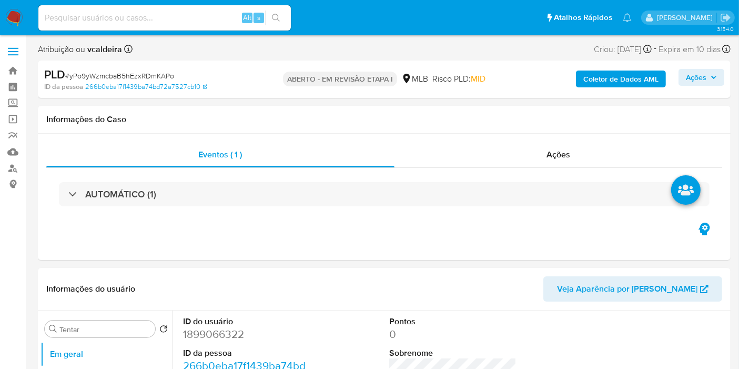
click at [628, 75] on font "Coletor de Dados AML" at bounding box center [621, 79] width 75 height 17
click at [621, 81] on font "Coletor de Dados AML" at bounding box center [621, 79] width 75 height 17
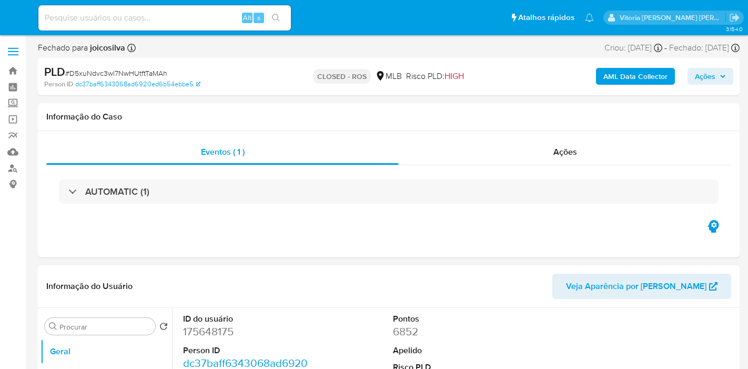
select select "10"
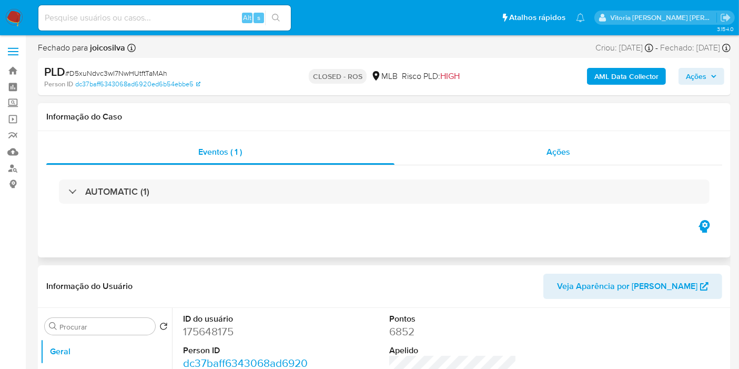
click at [550, 151] on span "Ações" at bounding box center [559, 152] width 24 height 12
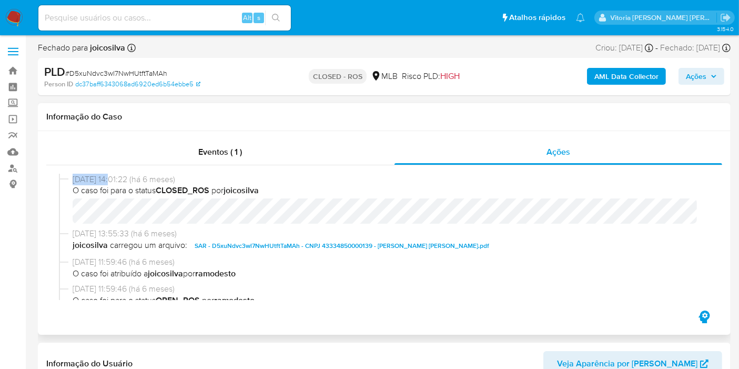
drag, startPoint x: 114, startPoint y: 182, endPoint x: 62, endPoint y: 183, distance: 51.6
click at [62, 183] on div "19/02/2025 14:01:22 (há 6 meses) O caso foi para o status CLOSED_ROS por joicos…" at bounding box center [384, 201] width 651 height 55
copy div "19/02/2025"
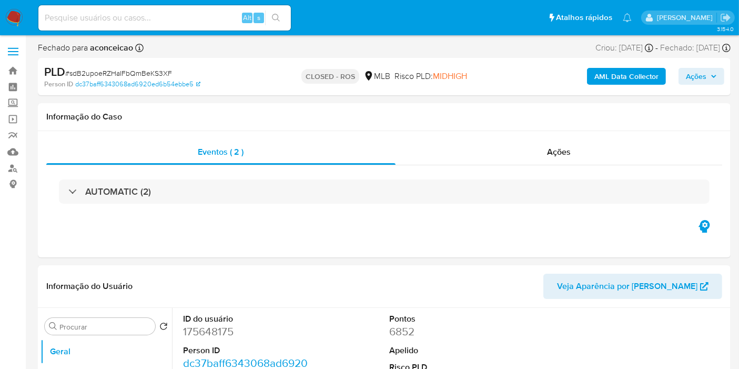
select select "10"
click at [563, 149] on span "Ações" at bounding box center [559, 152] width 24 height 12
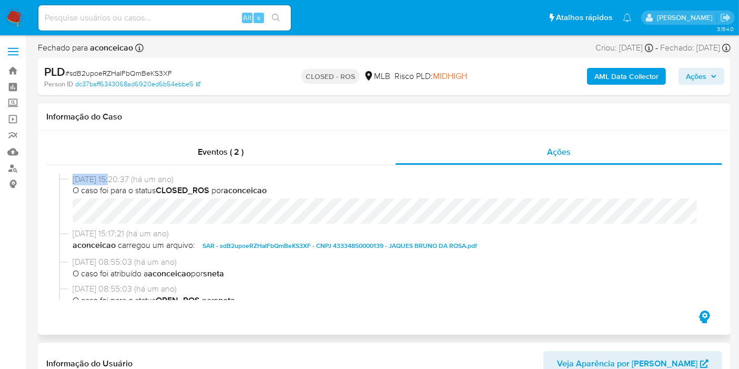
drag, startPoint x: 114, startPoint y: 179, endPoint x: 74, endPoint y: 179, distance: 40.0
click at [74, 179] on span "21/03/2024 15:20:37 (há um ano)" at bounding box center [389, 180] width 633 height 12
copy span "21/03/2024"
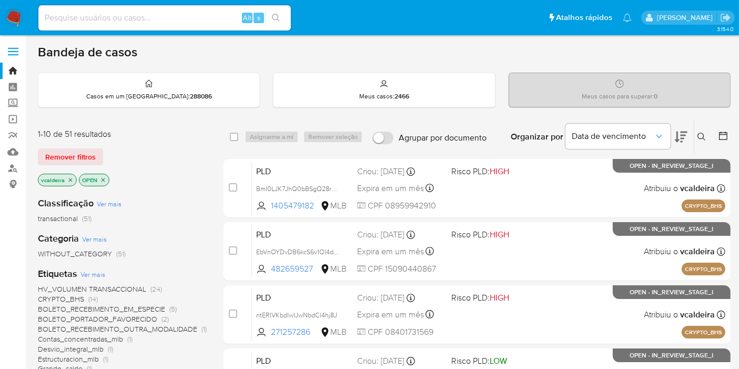
click at [144, 22] on input at bounding box center [164, 18] width 253 height 14
paste input "yPo9yWzmcbaB5hEzxRDmKAPo"
type input "yPo9yWzmcbaB5hEzxRDmKAPo"
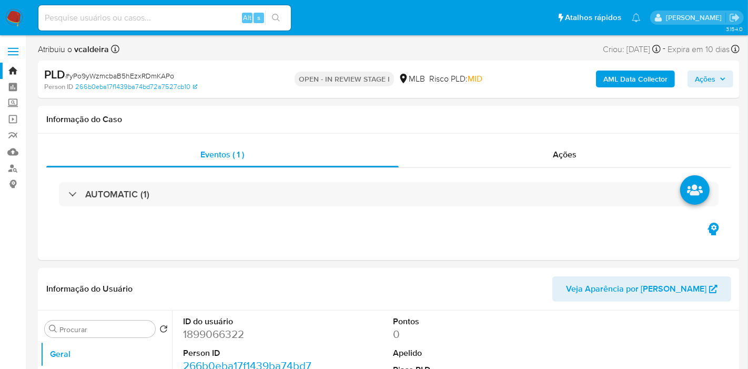
select select "10"
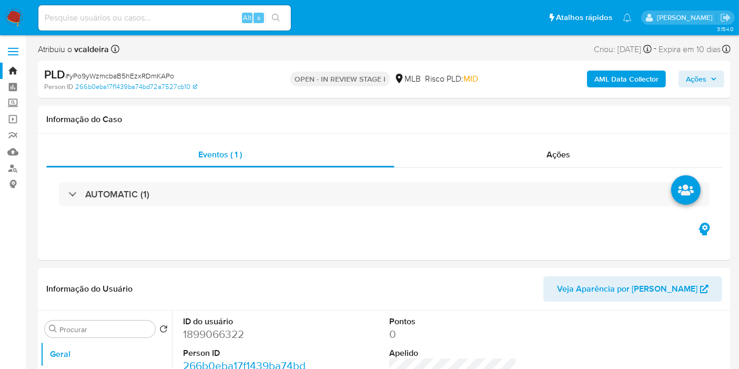
click at [617, 80] on b "AML Data Collector" at bounding box center [627, 79] width 64 height 17
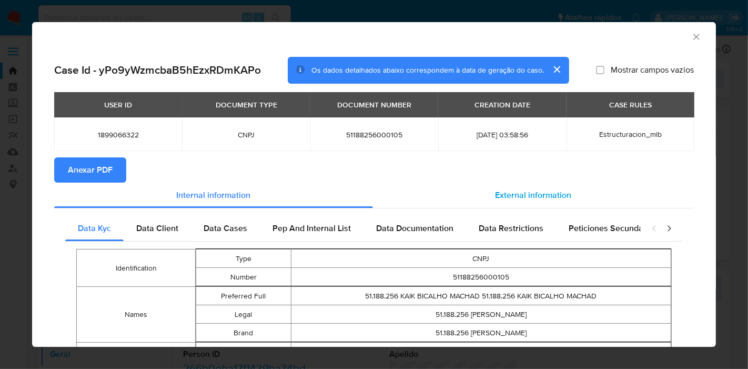
click at [536, 198] on span "External information" at bounding box center [534, 195] width 76 height 12
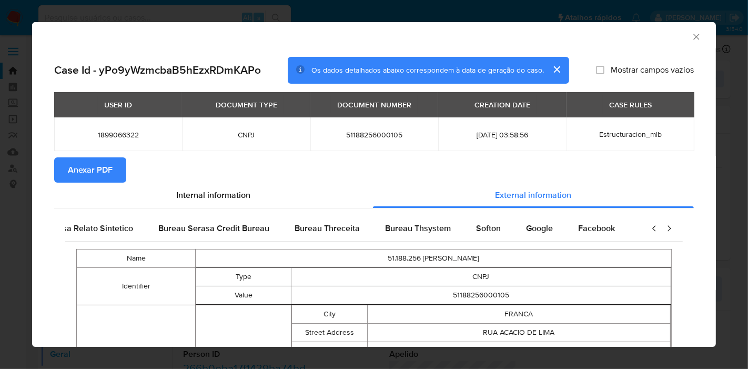
scroll to position [0, 356]
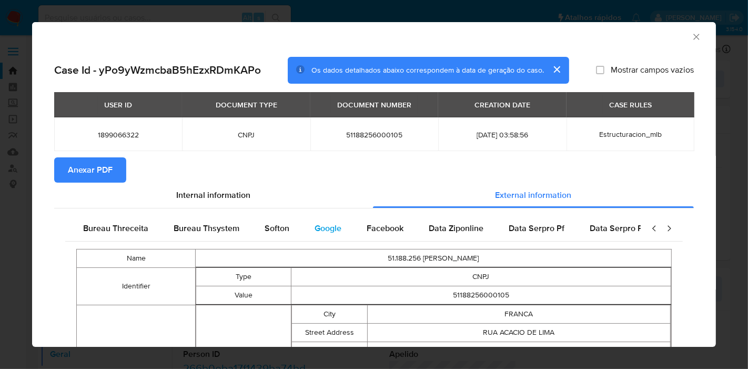
click at [321, 230] on span "Google" at bounding box center [328, 228] width 27 height 12
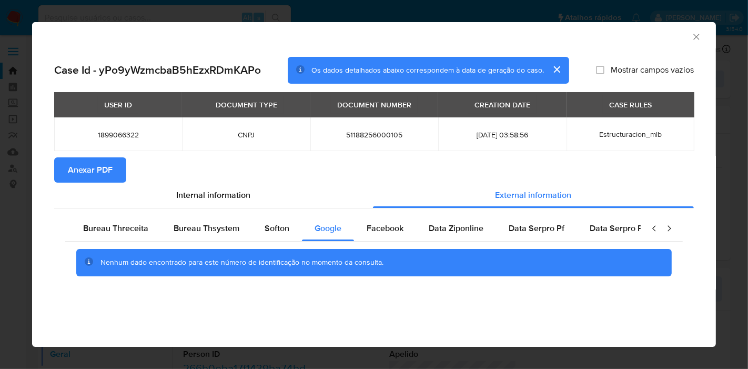
click at [667, 317] on div "AML Data Collector Case Id - yPo9yWzmcbaB5hEzxRDmKAPo Os dados detalhados abaix…" at bounding box center [374, 184] width 684 height 325
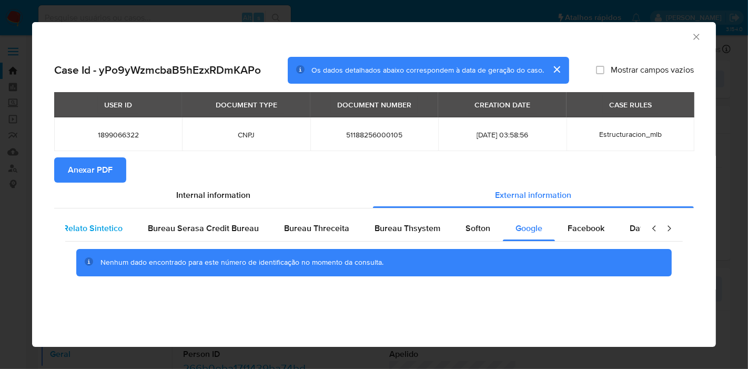
scroll to position [0, 0]
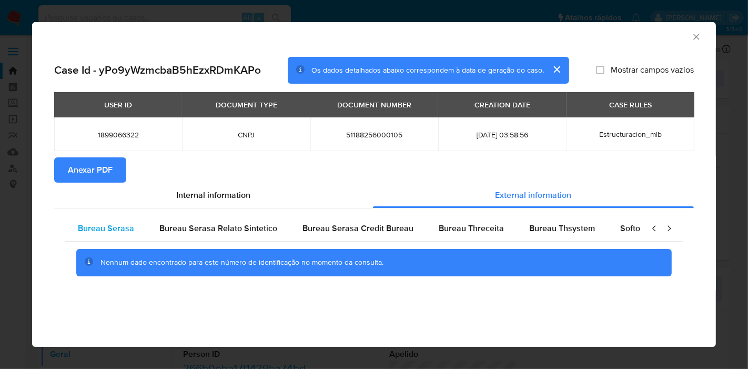
click at [116, 234] on span "Bureau Serasa" at bounding box center [106, 228] width 56 height 12
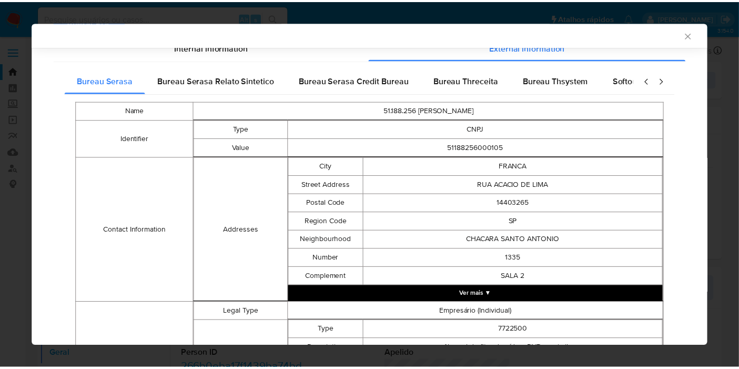
scroll to position [407, 0]
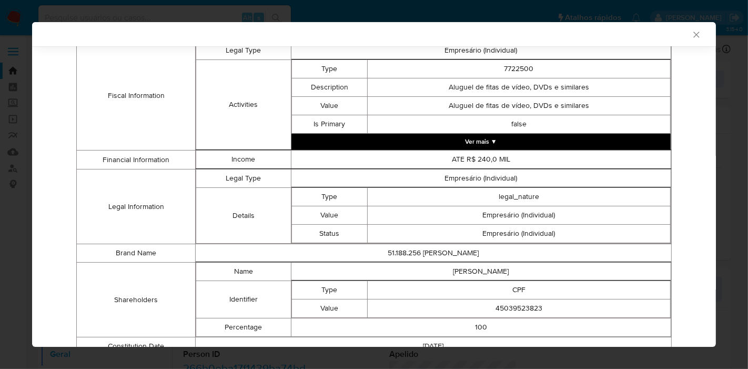
drag, startPoint x: 697, startPoint y: 183, endPoint x: 661, endPoint y: 121, distance: 71.9
click at [680, 145] on div "Bureau Serasa Bureau Serasa Relato Sintetico Bureau Serasa Credit Bureau Bureau…" at bounding box center [374, 85] width 640 height 572
click at [688, 41] on div "AML Data Collector" at bounding box center [374, 34] width 684 height 24
click at [691, 36] on icon "Fechar a janela" at bounding box center [696, 34] width 11 height 11
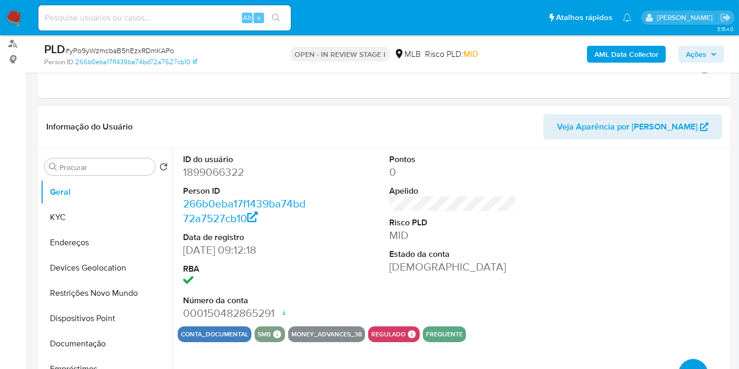
scroll to position [175, 0]
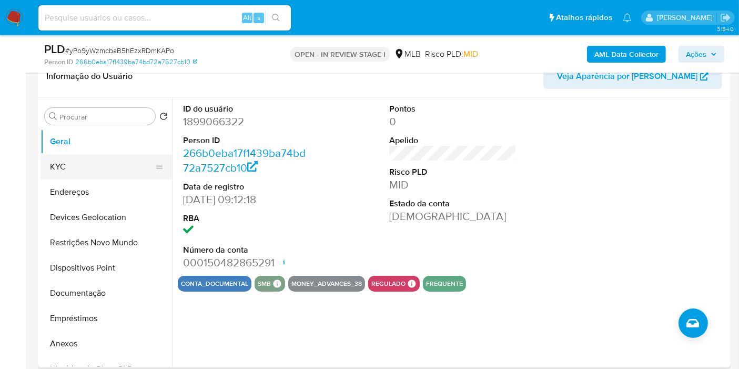
click at [102, 162] on button "KYC" at bounding box center [102, 166] width 123 height 25
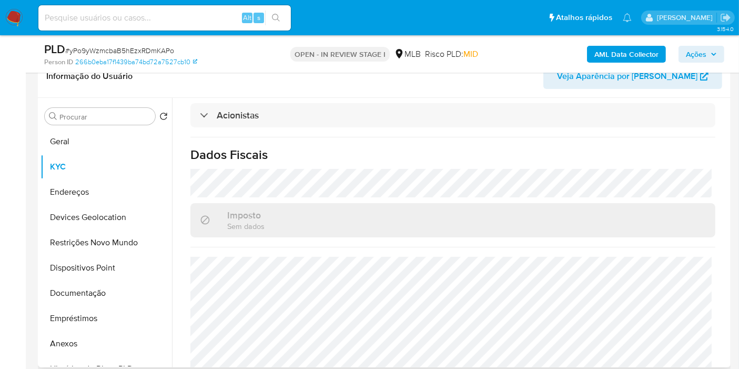
scroll to position [697, 0]
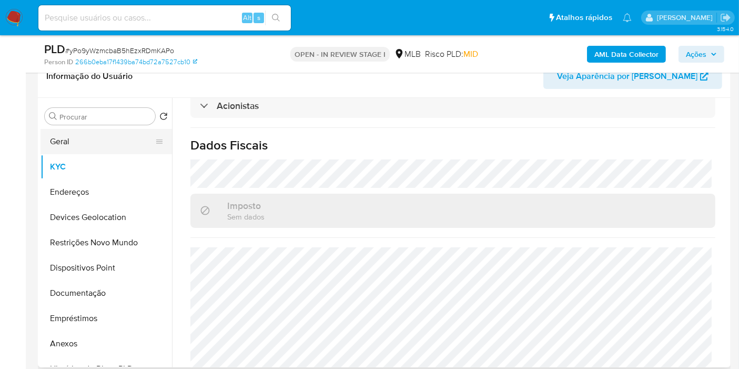
click at [66, 139] on button "Geral" at bounding box center [102, 141] width 123 height 25
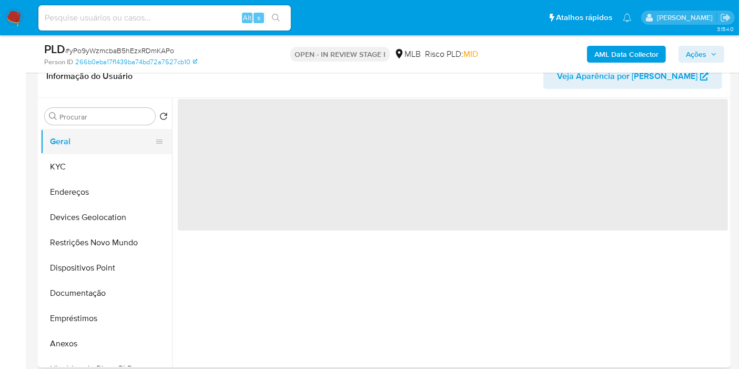
scroll to position [0, 0]
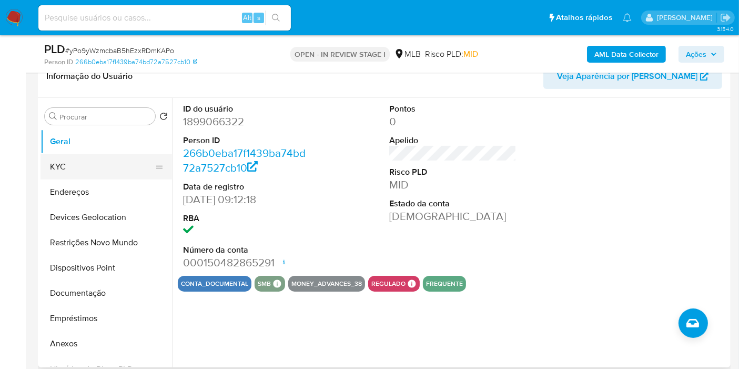
click at [51, 165] on button "KYC" at bounding box center [102, 166] width 123 height 25
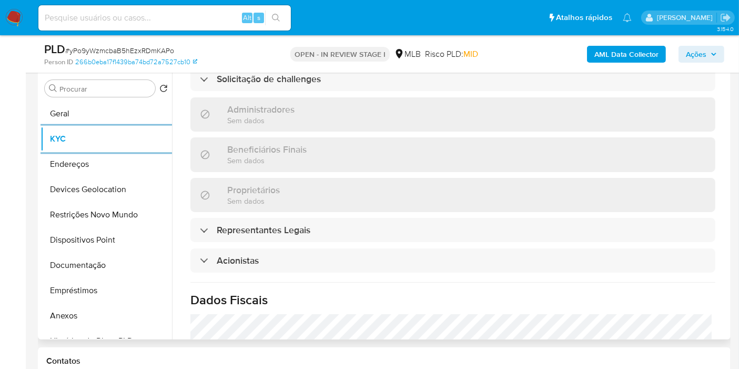
scroll to position [585, 0]
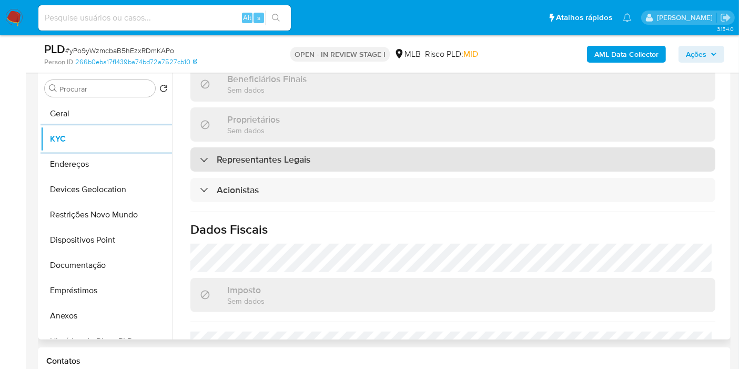
click at [287, 154] on h3 "Representantes Legais" at bounding box center [264, 160] width 94 height 12
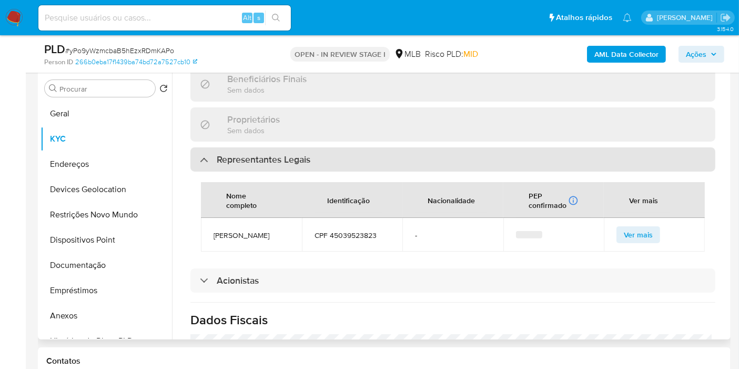
scroll to position [643, 0]
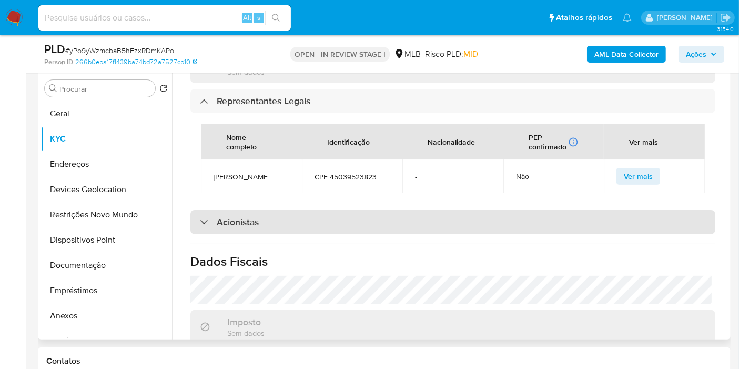
click at [270, 213] on div "Acionistas" at bounding box center [453, 222] width 525 height 24
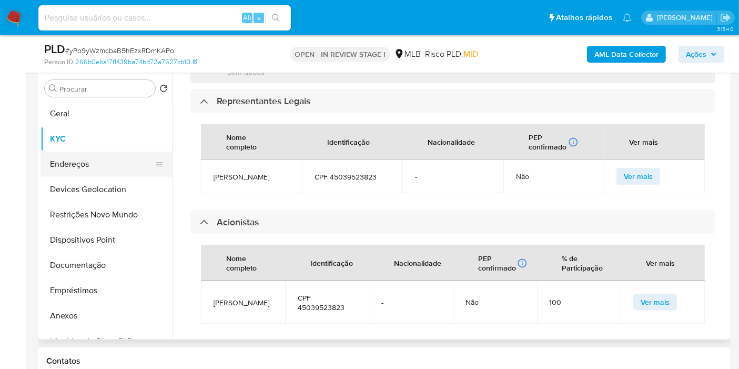
click at [97, 163] on button "Endereços" at bounding box center [102, 164] width 123 height 25
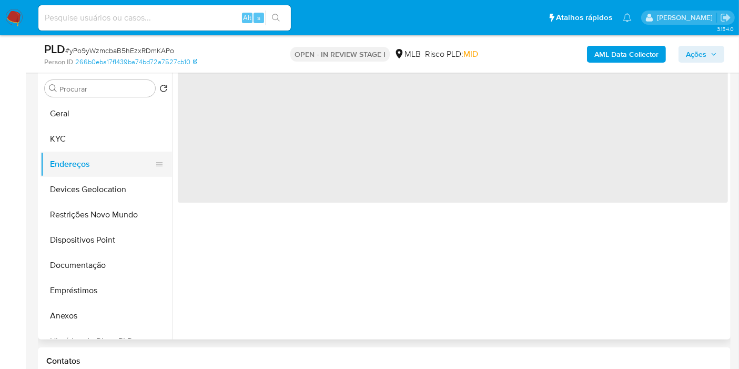
scroll to position [0, 0]
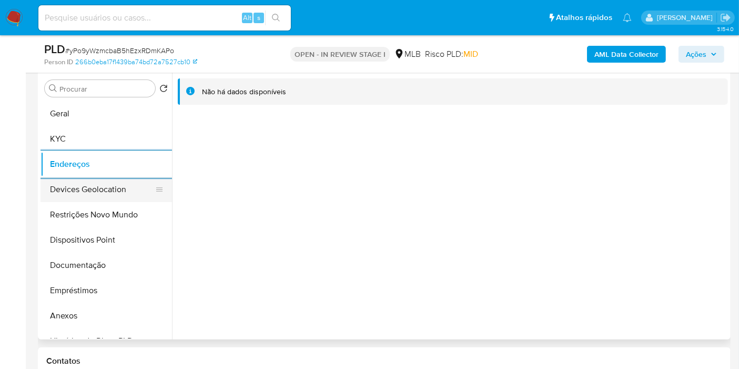
click at [59, 185] on button "Devices Geolocation" at bounding box center [102, 189] width 123 height 25
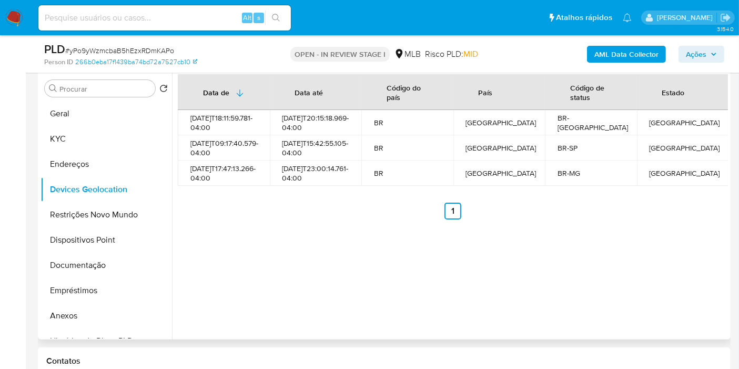
click at [343, 290] on div "Data de Data até Código do país País Código de status Estado 2025-07-19T18:11:5…" at bounding box center [450, 204] width 556 height 269
click at [99, 213] on button "Restrições Novo Mundo" at bounding box center [102, 214] width 123 height 25
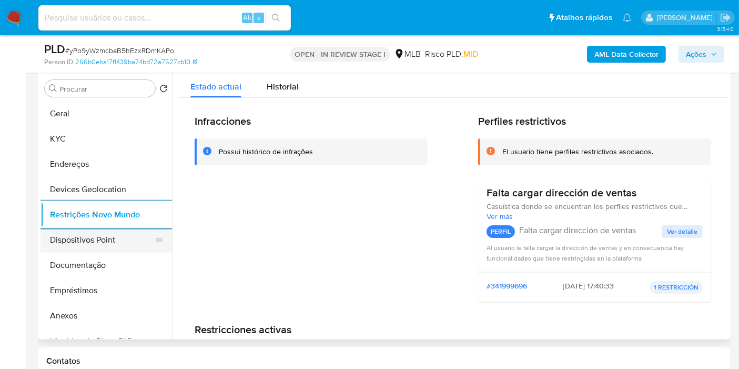
click at [90, 238] on button "Dispositivos Point" at bounding box center [102, 239] width 123 height 25
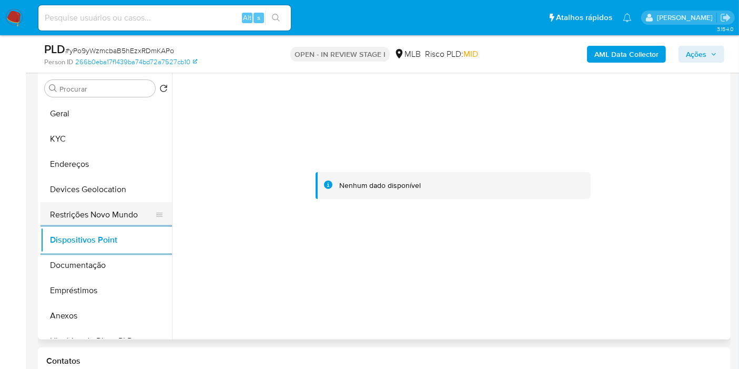
click at [89, 216] on button "Restrições Novo Mundo" at bounding box center [102, 214] width 123 height 25
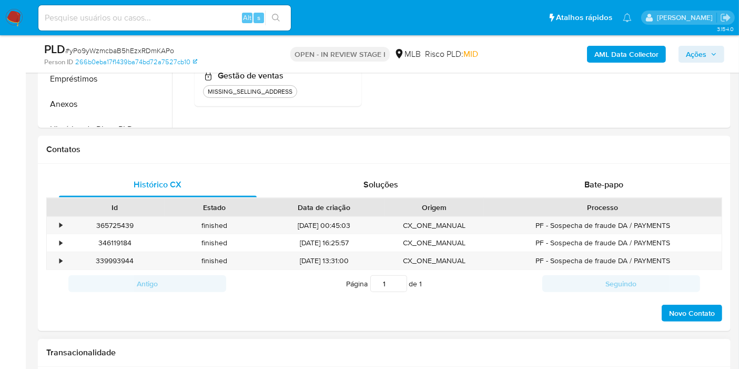
scroll to position [613, 0]
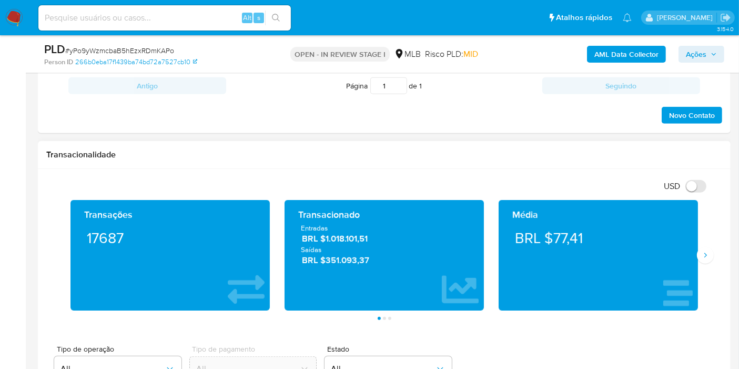
drag, startPoint x: 589, startPoint y: 238, endPoint x: 550, endPoint y: 235, distance: 39.6
click at [550, 235] on div "BRL $77,41" at bounding box center [598, 237] width 183 height 29
click at [704, 56] on span "Ações" at bounding box center [696, 54] width 21 height 17
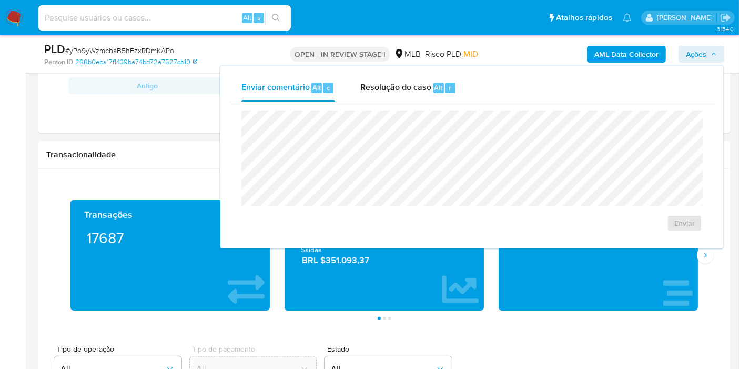
click at [390, 86] on span "Resolução do caso" at bounding box center [395, 87] width 71 height 12
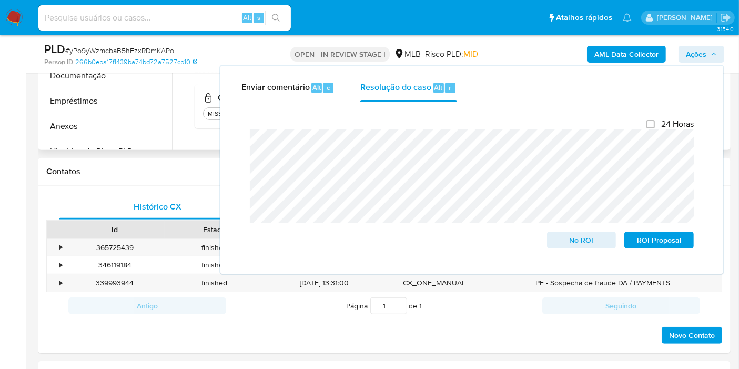
scroll to position [203, 0]
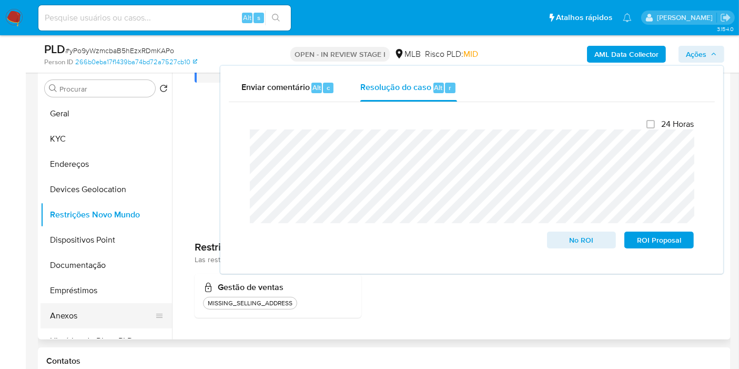
click at [66, 321] on button "Anexos" at bounding box center [102, 315] width 123 height 25
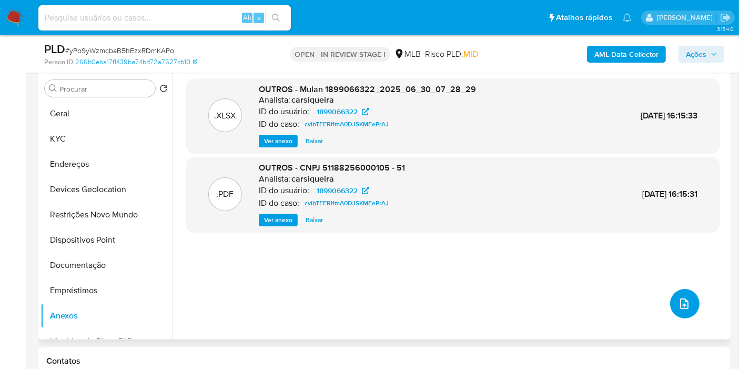
click at [687, 300] on icon "upload-file" at bounding box center [684, 303] width 13 height 13
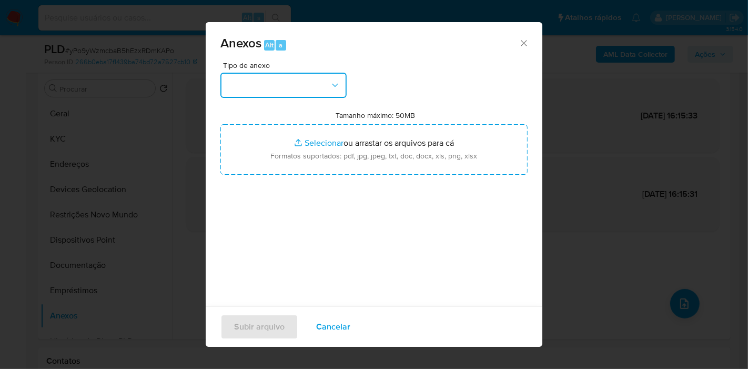
click at [289, 87] on button "button" at bounding box center [283, 85] width 126 height 25
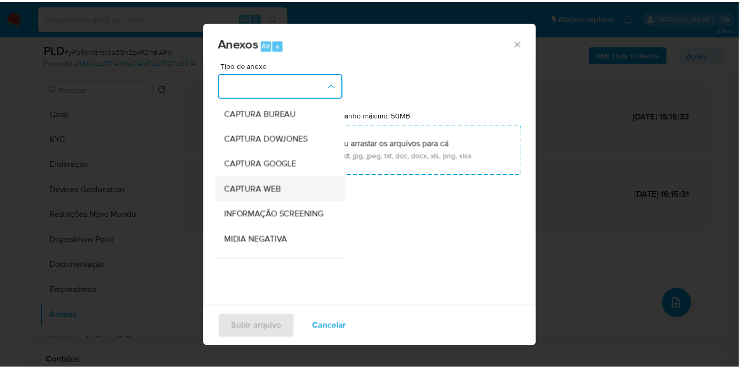
scroll to position [117, 0]
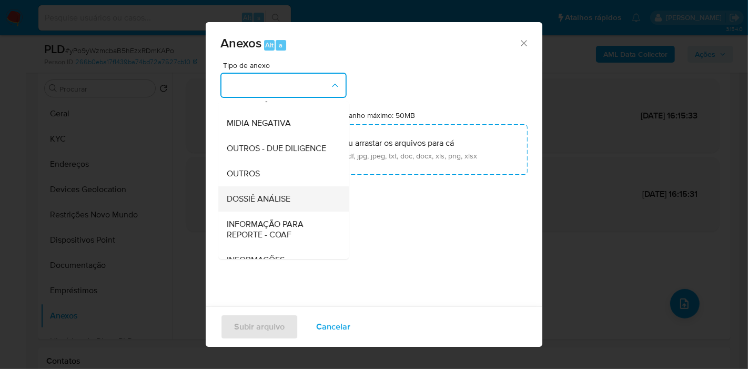
click at [258, 204] on span "DOSSIÊ ANÁLISE" at bounding box center [259, 199] width 64 height 11
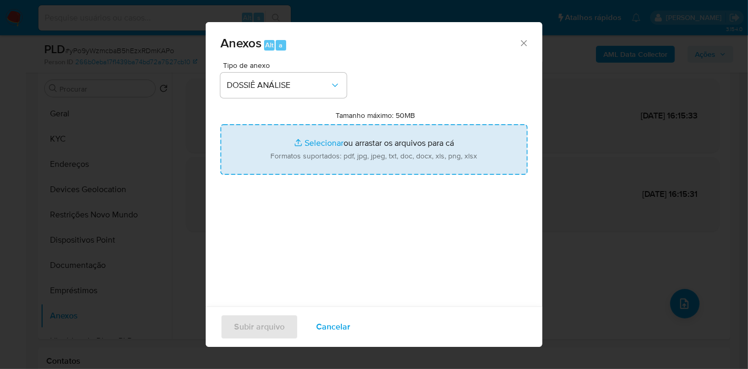
type input "C:\fakepath\Mulan 1899066322_2025_08_15_08_37_12.xlsx"
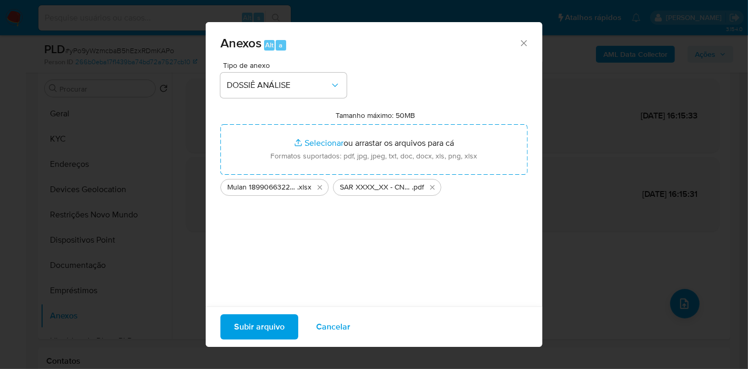
click at [269, 319] on span "Subir arquivo" at bounding box center [259, 326] width 51 height 23
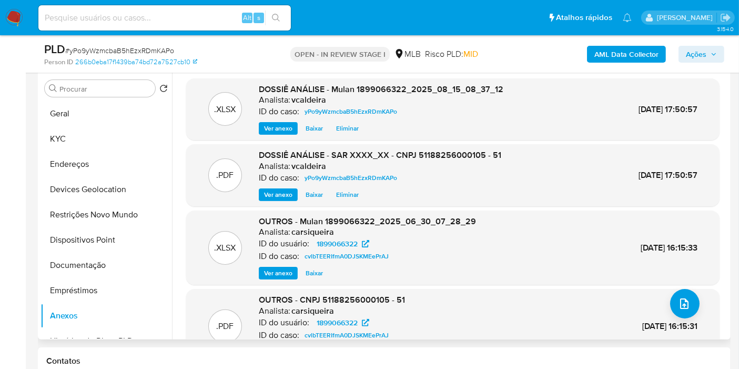
click at [176, 252] on div ".XLSX DOSSIÊ ANÁLISE - Mulan 1899066322_2025_08_15_08_37_12 Analista: vcaldeira…" at bounding box center [450, 204] width 556 height 269
click at [693, 55] on span "Ações" at bounding box center [696, 54] width 21 height 17
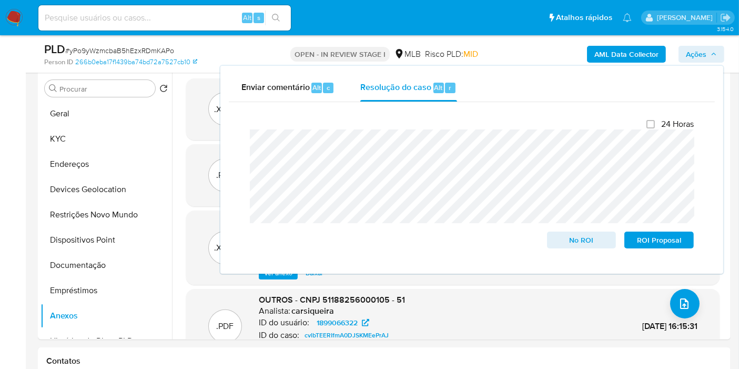
click at [693, 53] on span "Ações" at bounding box center [696, 54] width 21 height 17
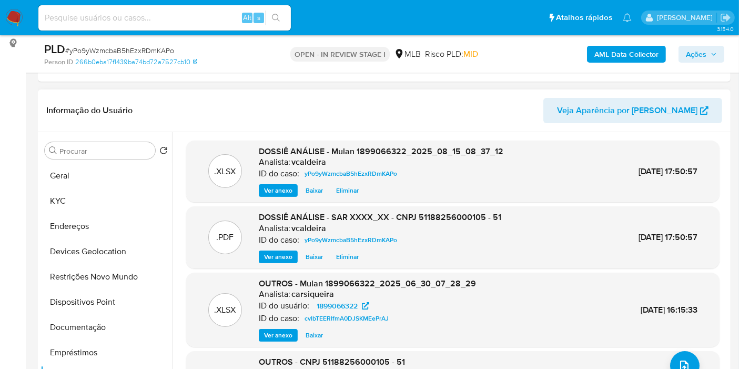
scroll to position [203, 0]
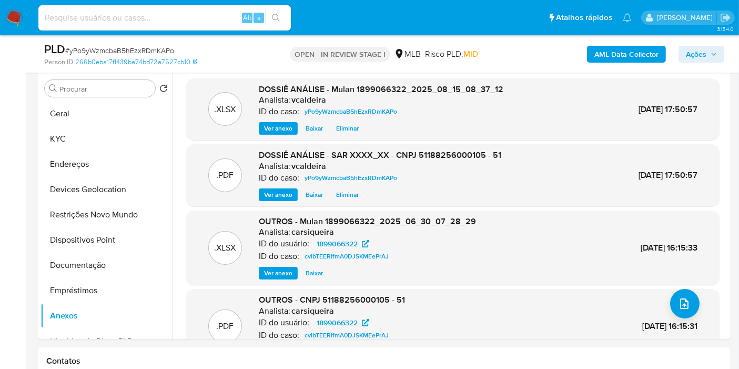
click at [688, 48] on span "Ações" at bounding box center [696, 54] width 21 height 17
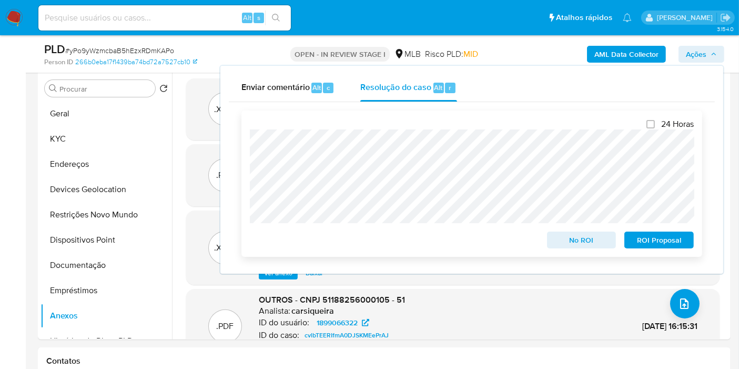
click at [649, 239] on span "ROI Proposal" at bounding box center [659, 240] width 55 height 15
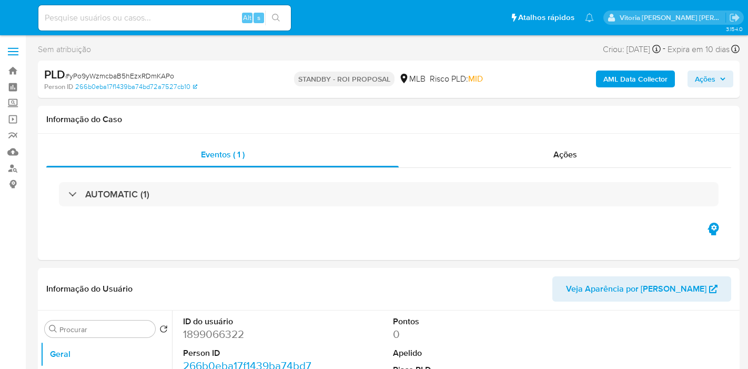
select select "10"
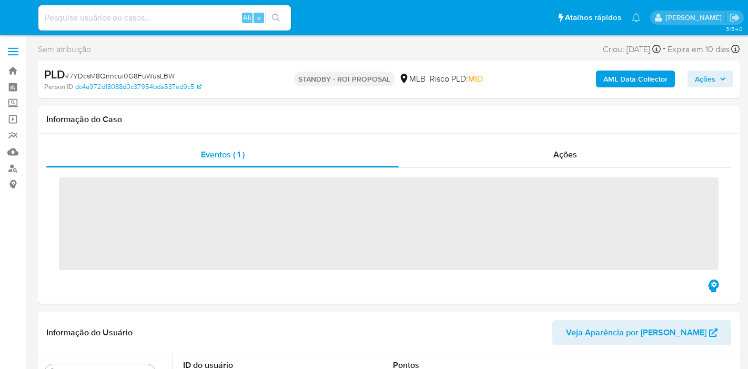
select select "10"
